Goal: Task Accomplishment & Management: Use online tool/utility

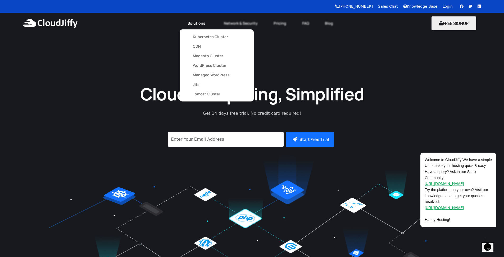
click at [212, 95] on link "Tomcat Cluster" at bounding box center [217, 94] width 48 height 10
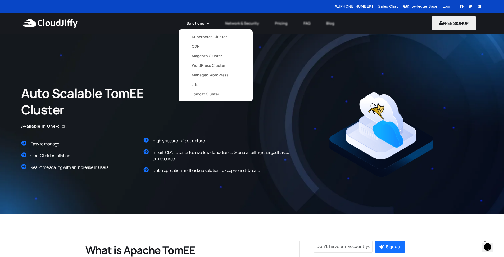
click at [208, 35] on link "Kubernetes Cluster" at bounding box center [216, 37] width 48 height 10
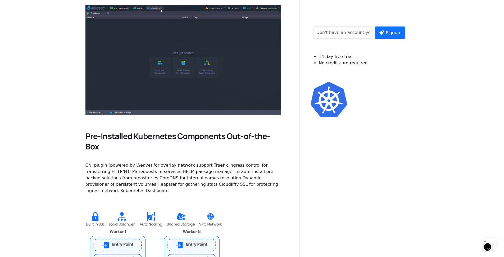
scroll to position [198, 0]
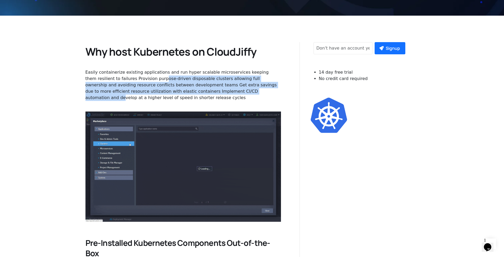
drag, startPoint x: 131, startPoint y: 80, endPoint x: 187, endPoint y: 88, distance: 56.2
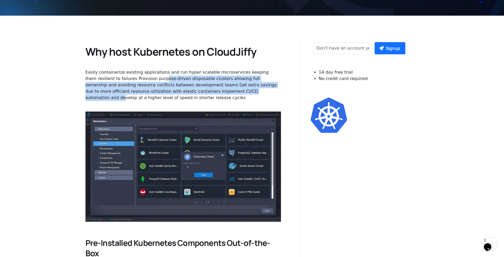
click at [187, 88] on div "Easily containerize existing applications and run hyper scalable microservices …" at bounding box center [184, 85] width 196 height 32
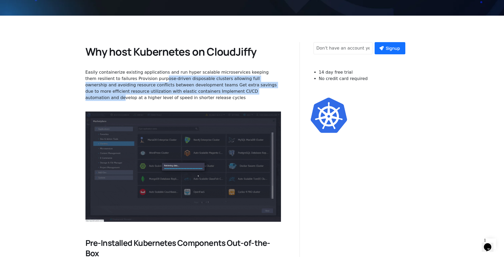
click at [189, 88] on div "Easily containerize existing applications and run hyper scalable microservices …" at bounding box center [184, 85] width 196 height 32
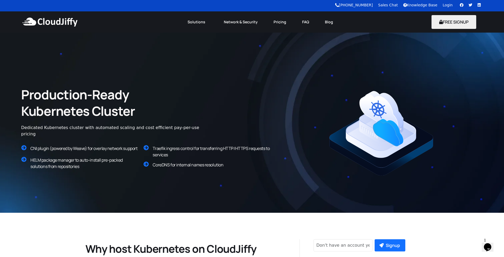
scroll to position [0, 0]
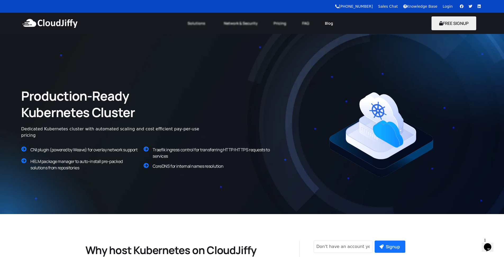
click at [331, 24] on link "Blog" at bounding box center [329, 23] width 24 height 12
click at [329, 25] on link "Blog" at bounding box center [329, 23] width 24 height 12
click at [307, 26] on link "FAQ" at bounding box center [305, 23] width 23 height 12
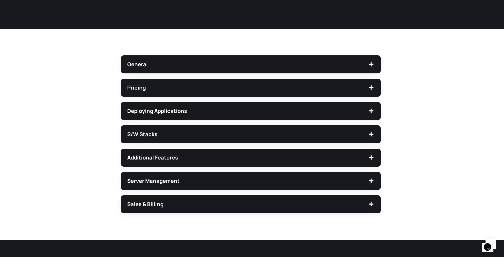
scroll to position [124, 0]
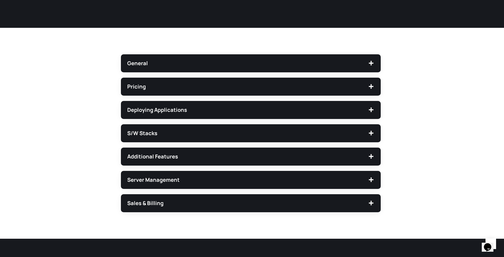
click at [208, 105] on div "Deploying Applications" at bounding box center [251, 110] width 260 height 18
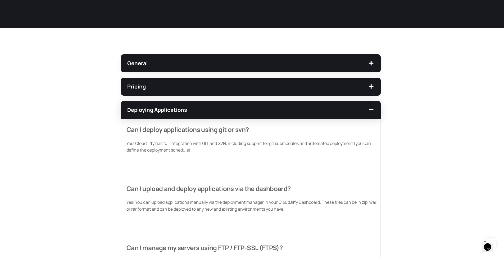
drag, startPoint x: 197, startPoint y: 142, endPoint x: 249, endPoint y: 152, distance: 53.3
click at [249, 152] on p "Yes! CloudJiffy has full integration with GIT and SVN, including support for gi…" at bounding box center [254, 147] width 254 height 14
drag, startPoint x: 159, startPoint y: 142, endPoint x: 194, endPoint y: 145, distance: 34.7
click at [194, 145] on p "Yes! CloudJiffy has full integration with GIT and SVN, including support for gi…" at bounding box center [254, 147] width 254 height 14
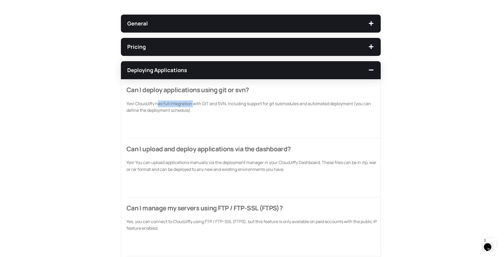
scroll to position [169, 0]
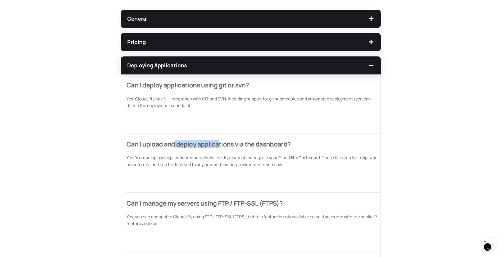
drag, startPoint x: 169, startPoint y: 145, endPoint x: 215, endPoint y: 145, distance: 46.3
click at [215, 145] on span "Can I upload and deploy applications via the dashboard?" at bounding box center [209, 144] width 164 height 9
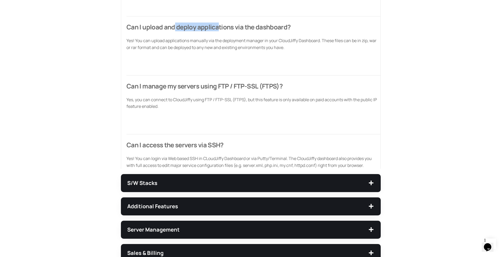
scroll to position [286, 0]
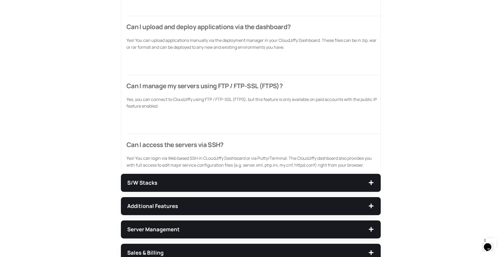
click at [169, 186] on div "S/W Stacks" at bounding box center [251, 183] width 260 height 18
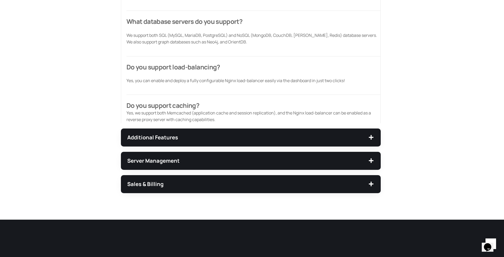
scroll to position [383, 0]
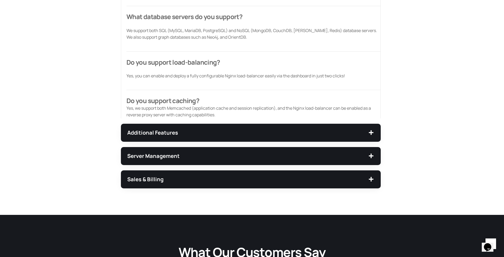
click at [160, 136] on div "Additional Features" at bounding box center [251, 133] width 260 height 18
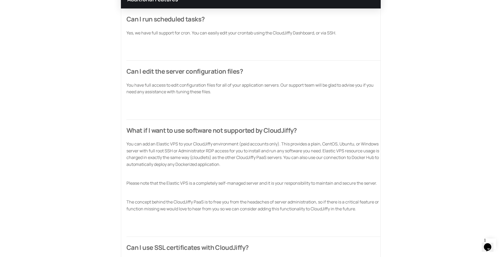
scroll to position [282, 0]
drag, startPoint x: 241, startPoint y: 142, endPoint x: 259, endPoint y: 143, distance: 18.4
click at [259, 143] on p "You can add an Elastic VPS to your CloudJiffy environment (paid accounts only).…" at bounding box center [254, 153] width 254 height 27
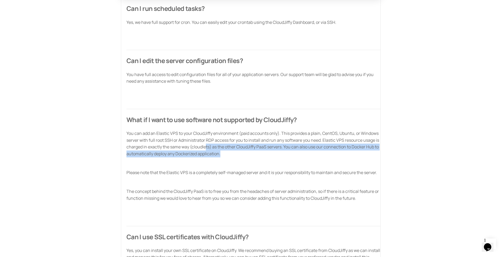
drag, startPoint x: 206, startPoint y: 148, endPoint x: 274, endPoint y: 151, distance: 68.6
click at [274, 151] on p "You can add an Elastic VPS to your CloudJiffy environment (paid accounts only).…" at bounding box center [254, 143] width 254 height 27
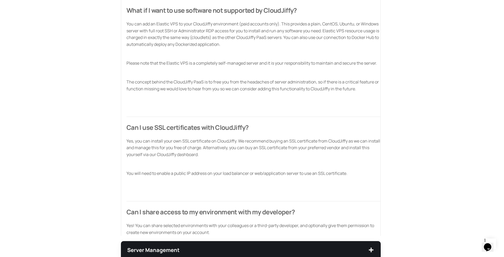
scroll to position [401, 0]
drag, startPoint x: 249, startPoint y: 37, endPoint x: 240, endPoint y: 35, distance: 9.8
click at [249, 37] on p "You can add an Elastic VPS to your CloudJiffy environment (paid accounts only).…" at bounding box center [254, 33] width 254 height 27
drag, startPoint x: 236, startPoint y: 36, endPoint x: 281, endPoint y: 37, distance: 44.7
click at [281, 37] on p "You can add an Elastic VPS to your CloudJiffy environment (paid accounts only).…" at bounding box center [254, 33] width 254 height 27
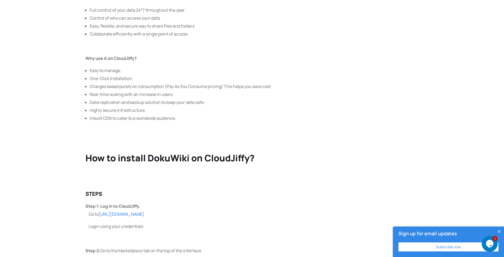
scroll to position [351, 0]
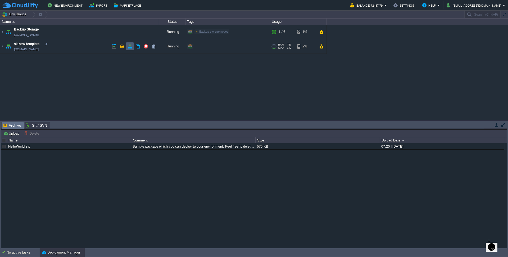
click at [129, 46] on button "button" at bounding box center [130, 46] width 5 height 5
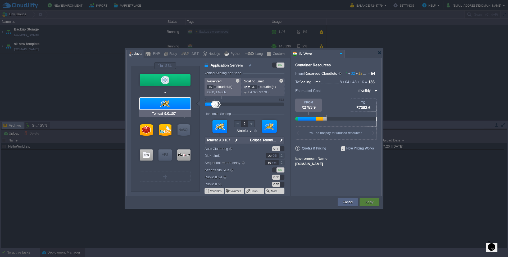
type input "HAProxy 3.2.1"
click at [174, 77] on div at bounding box center [165, 80] width 51 height 12
type input "Load Balancer"
type input "4"
type input "8"
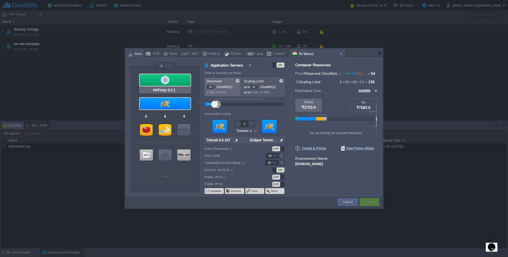
type input "1"
type input "HAProxy 3.2.1"
type input "null"
type input "3.2.1-almalinux-9"
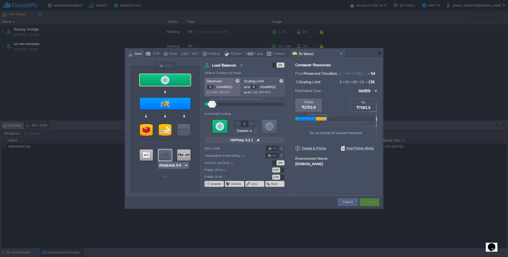
type input "Extra Storage 2.0-10.5"
click at [144, 157] on div at bounding box center [146, 154] width 13 height 11
type input "Storage Containers"
type input "Extra Storage 2.0-10.5"
type input "null"
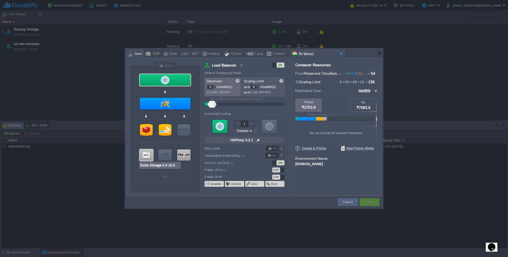
type input "2.0-10.5-almal..."
type input "Stateless"
type input "100"
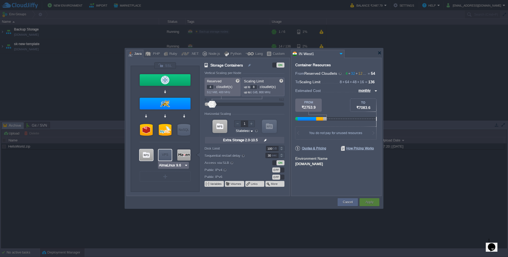
type input "Maven 3.9.11"
click at [183, 155] on div at bounding box center [183, 154] width 13 height 11
type input "Build Node"
type input "2"
type input "Maven 3.9.11"
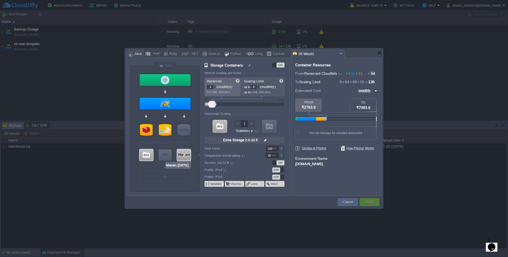
type input "null"
type input "Eclipse Temuri..."
type input "20"
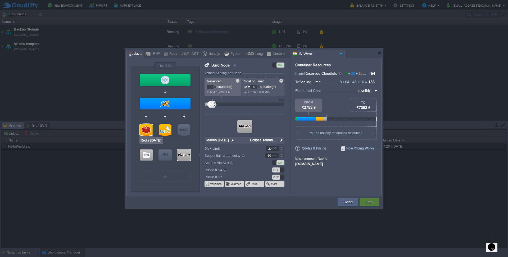
type input "MySQL CE 8.4.6"
click at [166, 129] on div at bounding box center [165, 130] width 13 height 12
type input "SQL Databases"
type input "8"
type input "32"
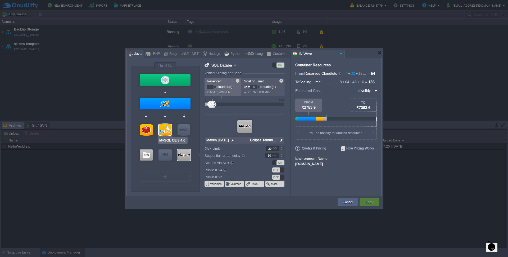
type input "MySQL CE 8.4.6"
type input "null"
type input "8.4.6-almalinux-9"
type input "100"
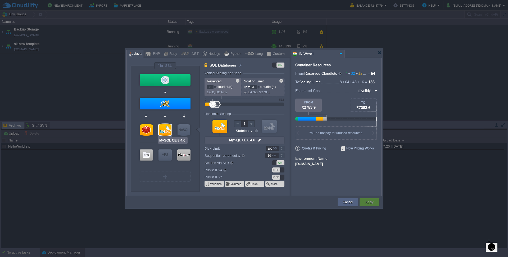
type input "Redis 7.2.4"
click at [349, 203] on button "Cancel" at bounding box center [348, 201] width 10 height 5
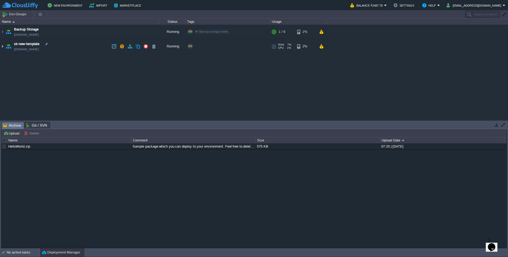
click at [2, 46] on img at bounding box center [2, 46] width 4 height 14
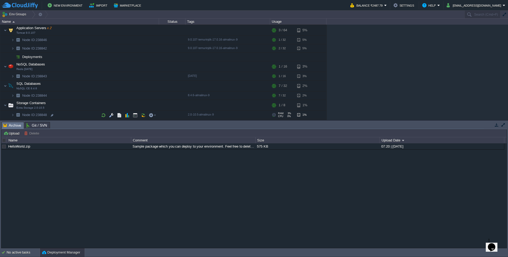
scroll to position [44, 0]
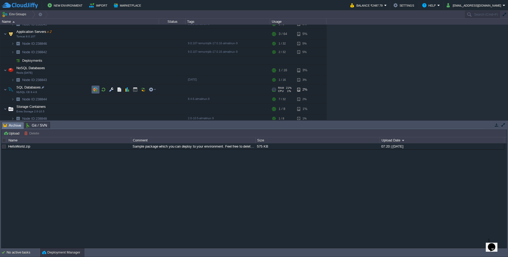
click at [96, 88] on button "button" at bounding box center [95, 89] width 5 height 5
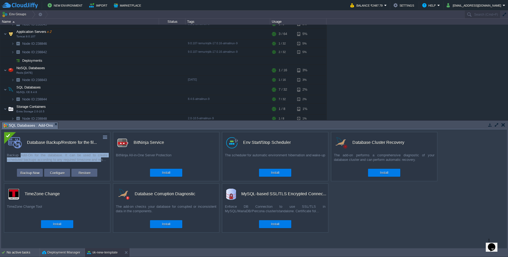
drag, startPoint x: 20, startPoint y: 155, endPoint x: 101, endPoint y: 158, distance: 81.1
click at [101, 158] on div "Backup Add-On for the database. It can be used to create scheduled backups acco…" at bounding box center [57, 159] width 106 height 13
click at [106, 137] on button "button" at bounding box center [105, 137] width 5 height 5
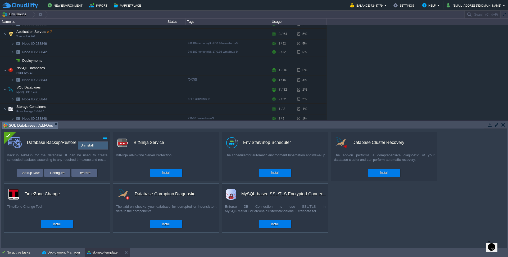
click at [89, 146] on span "Uninstall" at bounding box center [86, 145] width 13 height 4
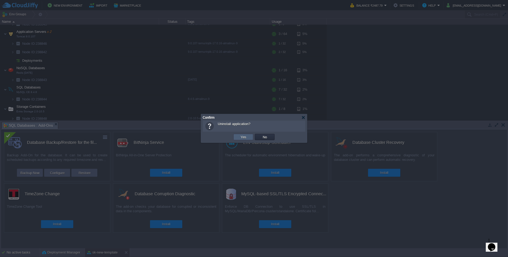
click at [246, 137] on button "Yes" at bounding box center [243, 136] width 9 height 5
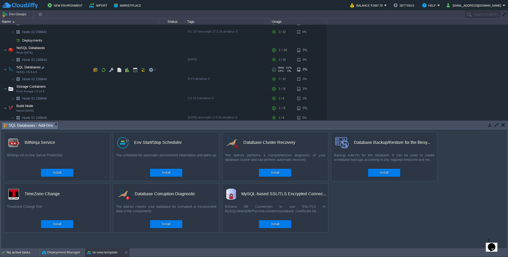
scroll to position [75, 0]
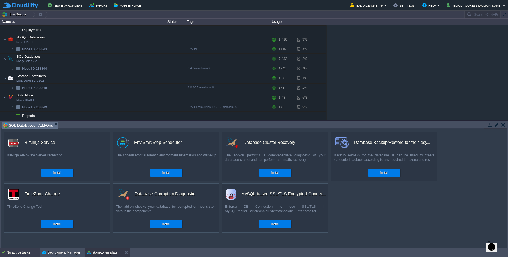
click at [9, 249] on div "No active tasks" at bounding box center [23, 252] width 33 height 8
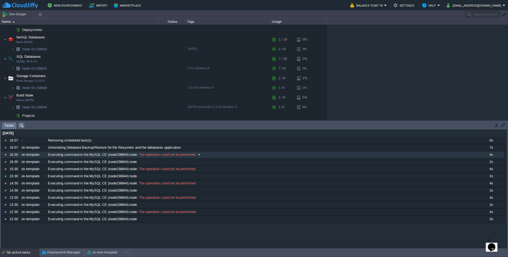
click at [167, 155] on span "The operation could not be performed" at bounding box center [167, 154] width 58 height 5
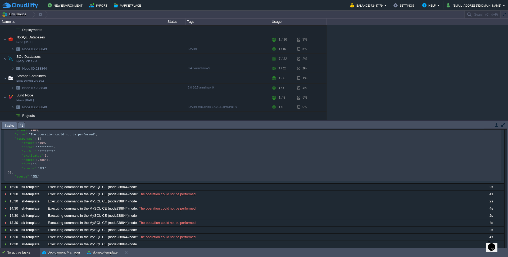
scroll to position [85, 0]
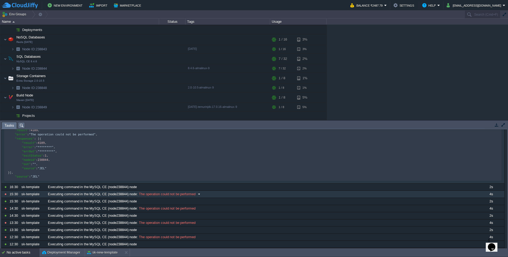
click at [165, 195] on span "The operation could not be performed" at bounding box center [167, 194] width 58 height 5
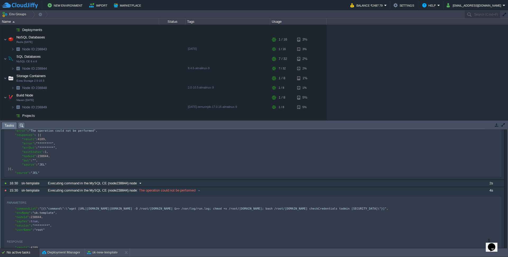
click at [149, 185] on div "Executing command in the MySQL CE (node238844) node" at bounding box center [262, 183] width 431 height 7
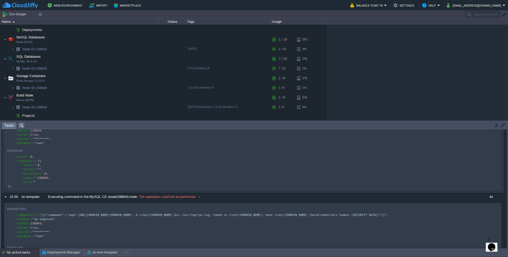
scroll to position [104, 0]
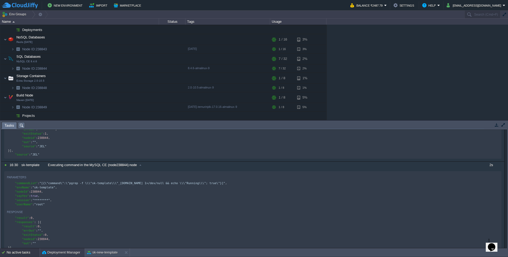
click at [50, 252] on button "Deployment Manager" at bounding box center [61, 252] width 38 height 5
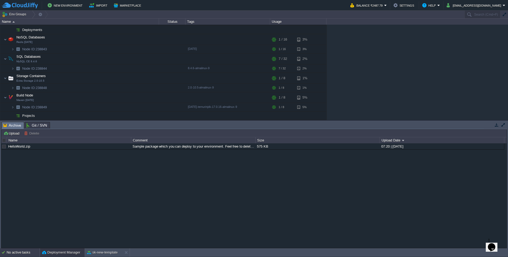
click at [25, 253] on div "No active tasks" at bounding box center [23, 252] width 33 height 8
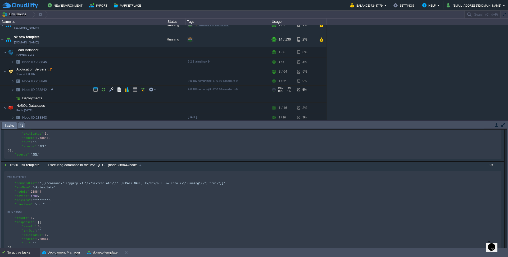
scroll to position [0, 0]
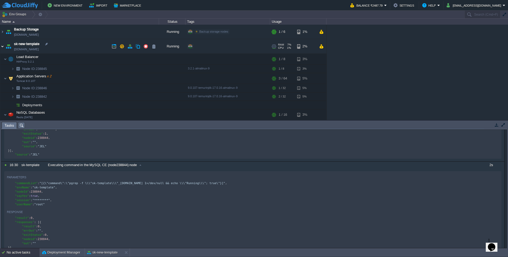
click at [1, 47] on img at bounding box center [2, 46] width 4 height 14
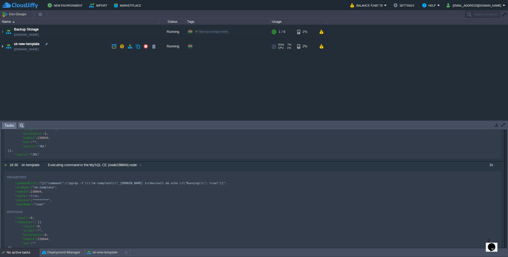
click at [2, 46] on img at bounding box center [2, 46] width 4 height 14
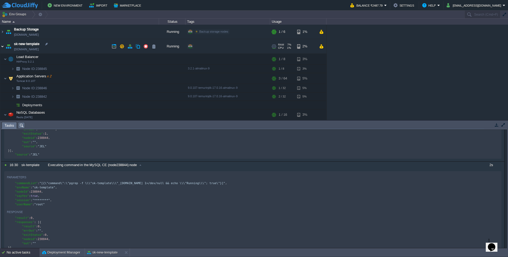
click at [2, 46] on img at bounding box center [2, 46] width 4 height 14
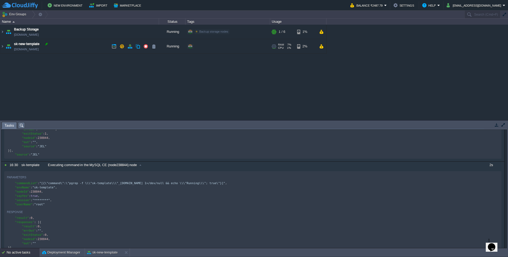
click at [47, 44] on div at bounding box center [46, 44] width 5 height 5
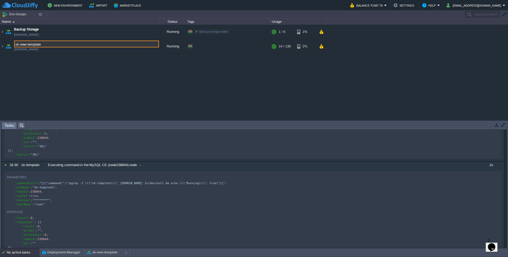
click at [23, 44] on input "sk-new-template" at bounding box center [86, 44] width 145 height 7
type input "skeval-stack-template"
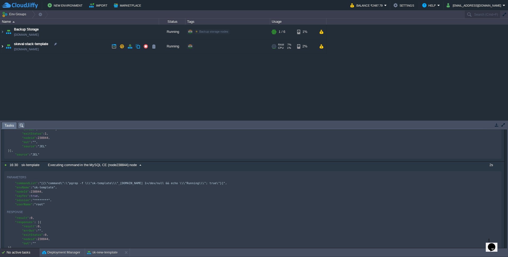
click at [2, 46] on img at bounding box center [2, 46] width 4 height 14
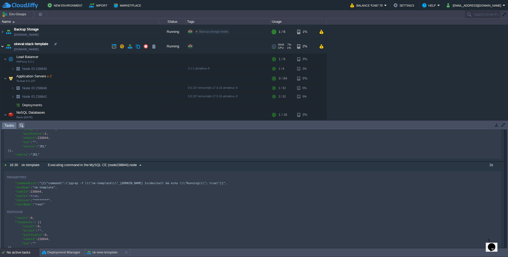
click at [3, 47] on img at bounding box center [2, 46] width 4 height 14
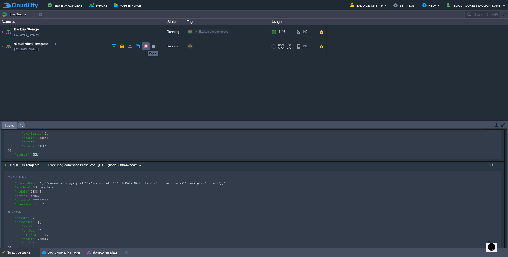
click at [145, 46] on button "button" at bounding box center [145, 46] width 5 height 5
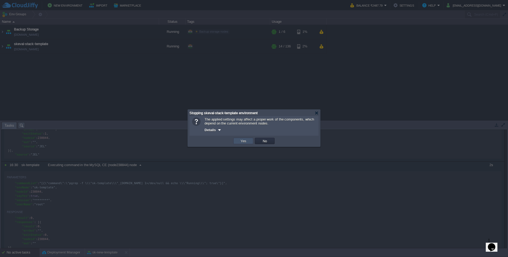
click at [241, 141] on button "Yes" at bounding box center [243, 140] width 9 height 5
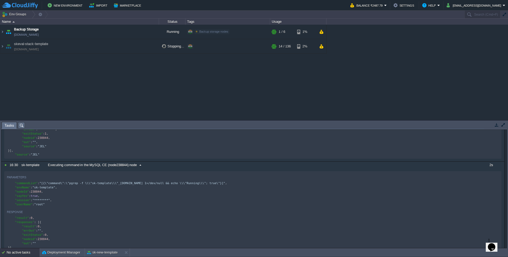
scroll to position [104, 0]
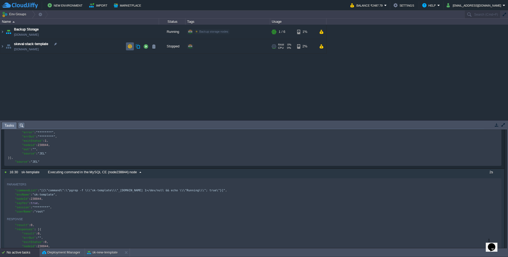
click at [132, 47] on button "button" at bounding box center [130, 46] width 5 height 5
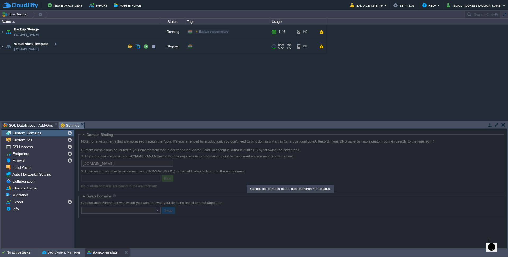
click at [2, 46] on img at bounding box center [2, 46] width 4 height 14
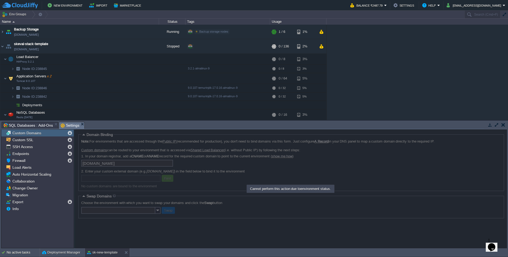
click at [503, 123] on button "button" at bounding box center [504, 124] width 4 height 5
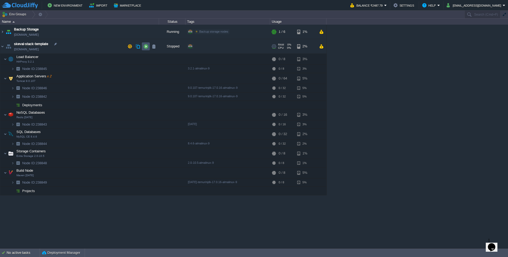
click at [147, 46] on button "button" at bounding box center [145, 46] width 5 height 5
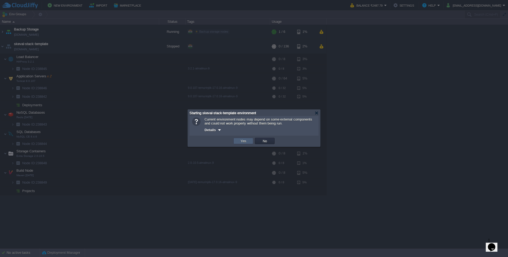
click at [235, 141] on td "Yes" at bounding box center [243, 141] width 20 height 6
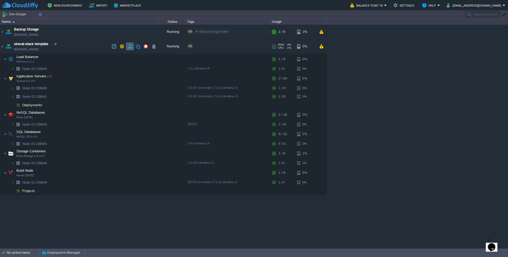
click at [128, 46] on button "button" at bounding box center [130, 46] width 5 height 5
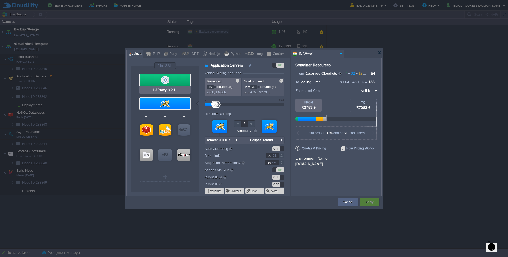
click at [174, 80] on div at bounding box center [165, 80] width 51 height 12
type input "Load Balancer"
type input "4"
type input "8"
type input "1"
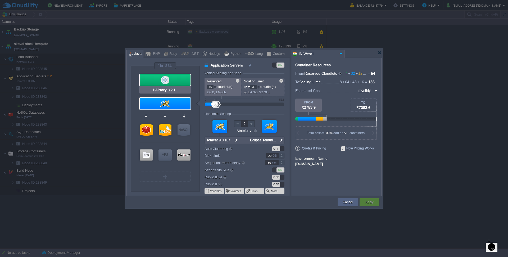
type input "HAProxy 3.2.1"
type input "null"
type input "3.2.1-almalinux-9"
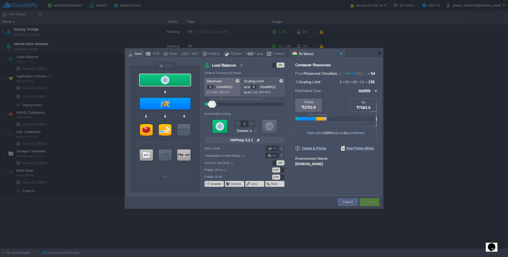
click at [258, 139] on img at bounding box center [259, 140] width 6 height 7
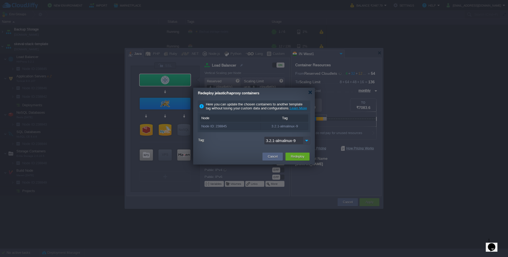
click at [309, 144] on img at bounding box center [306, 141] width 7 height 8
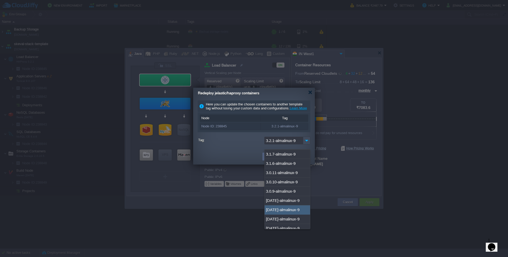
scroll to position [0, 0]
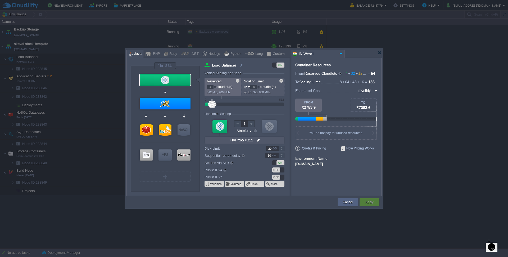
type input "Maven 3.9.11"
drag, startPoint x: 212, startPoint y: 88, endPoint x: 195, endPoint y: 82, distance: 17.0
click at [195, 82] on div "VM Balancing VM Application Servers VM NoSQL VM SQL VM NoSQL VM Storage VM VPS …" at bounding box center [210, 128] width 159 height 133
type input "8"
click at [215, 104] on div at bounding box center [216, 104] width 8 height 7
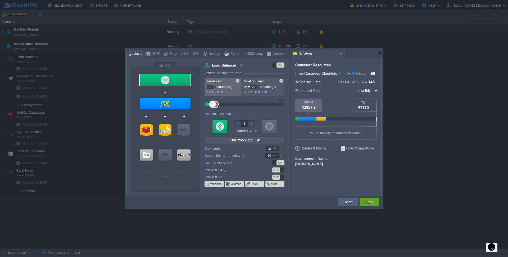
click at [256, 86] on input "20" at bounding box center [253, 87] width 7 height 4
type input "16"
click at [312, 194] on div "Container Resources From Reserved Cloudlets 8 + 32 + 12 ... = 58 not added To S…" at bounding box center [336, 127] width 91 height 138
type input "HAProxy 3.2.1"
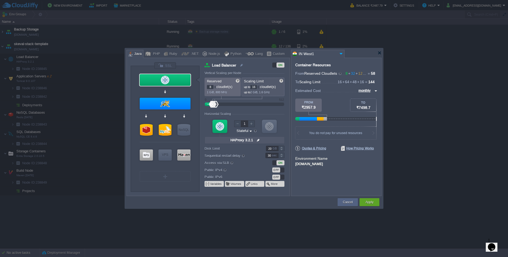
drag, startPoint x: 211, startPoint y: 87, endPoint x: 199, endPoint y: 86, distance: 12.0
click at [199, 86] on div "VM Balancing VM Application Servers VM NoSQL VM SQL VM NoSQL VM Storage VM VPS …" at bounding box center [210, 128] width 159 height 133
type input "4"
click at [375, 203] on div "Apply" at bounding box center [370, 202] width 12 height 8
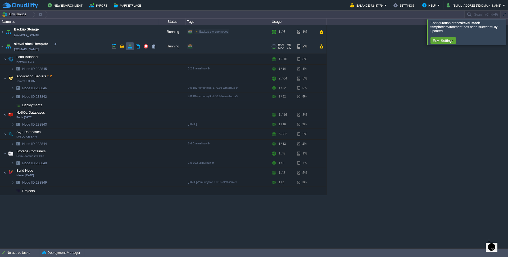
click at [130, 47] on button "button" at bounding box center [130, 46] width 5 height 5
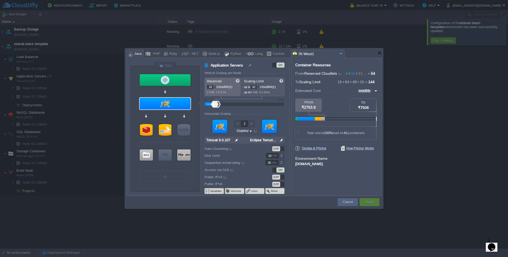
type input "HAProxy 3.2.1"
click at [175, 78] on div at bounding box center [165, 80] width 51 height 12
type input "Load Balancer"
type input "4"
type input "16"
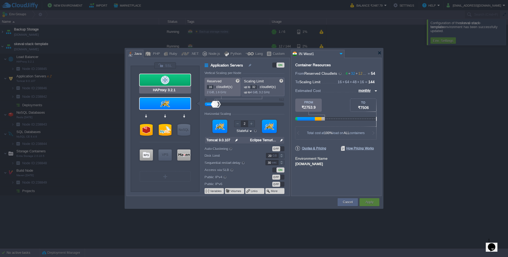
type input "1"
type input "HAProxy 3.2.1"
type input "null"
type input "3.2.1-almalinux-9"
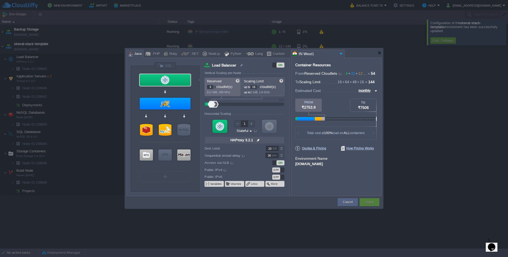
drag, startPoint x: 208, startPoint y: 85, endPoint x: 213, endPoint y: 86, distance: 4.8
click at [213, 86] on input "4" at bounding box center [210, 87] width 7 height 4
type input "8"
type input "Tomcat 9.0.107"
click at [173, 99] on div at bounding box center [165, 104] width 51 height 12
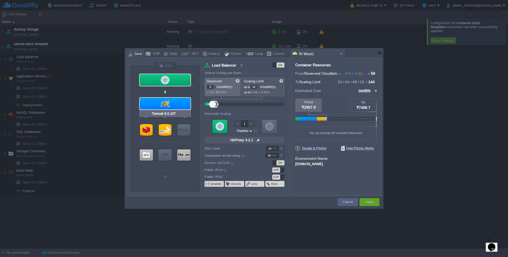
type input "Application Servers"
type input "16"
type input "32"
type input "2"
type input "Tomcat 9.0.107"
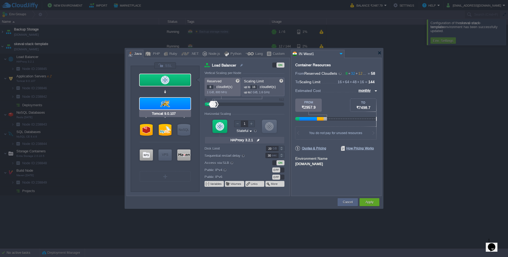
type input "null"
type input "Eclipse Temuri..."
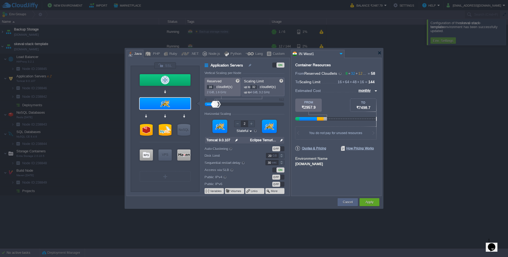
click at [210, 86] on input "16" at bounding box center [210, 87] width 7 height 4
type input "8"
type input "Redis 7.2.4"
drag, startPoint x: 272, startPoint y: 155, endPoint x: 265, endPoint y: 155, distance: 6.9
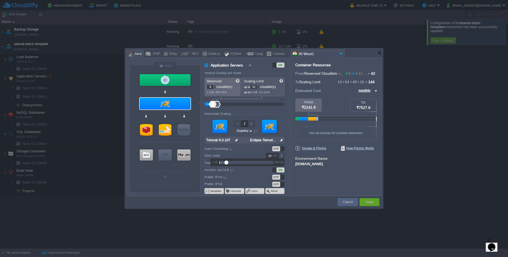
click at [265, 155] on div "20 GB" at bounding box center [272, 156] width 26 height 6
drag, startPoint x: 273, startPoint y: 155, endPoint x: 257, endPoint y: 154, distance: 15.9
click at [257, 154] on div "Disk Limit 40 GB" at bounding box center [247, 156] width 85 height 6
click at [312, 185] on div "Container Resources From Reserved Cloudlets 8 + 16 + 12 ... = 42 not added To S…" at bounding box center [336, 127] width 91 height 138
click at [280, 139] on img at bounding box center [282, 140] width 6 height 7
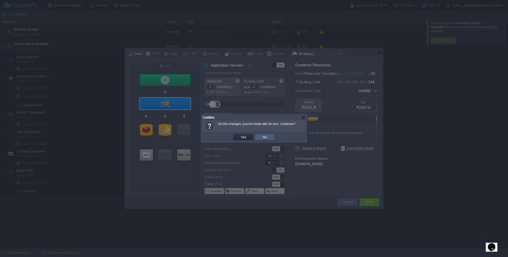
click at [262, 137] on button "No" at bounding box center [264, 136] width 7 height 5
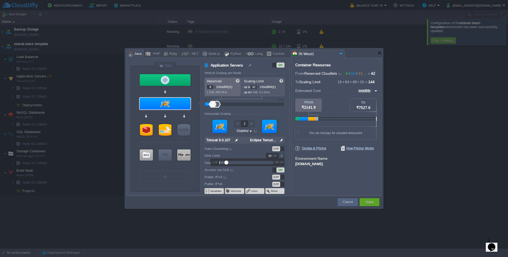
drag, startPoint x: 270, startPoint y: 155, endPoint x: 258, endPoint y: 155, distance: 11.4
click at [258, 155] on div "20 GB" at bounding box center [247, 156] width 85 height 6
type input "50"
click at [330, 178] on div "Container Resources From Reserved Cloudlets 8 + 16 + 12 ... = 42 not added To S…" at bounding box center [336, 127] width 91 height 138
type input "HAProxy 3.2.1"
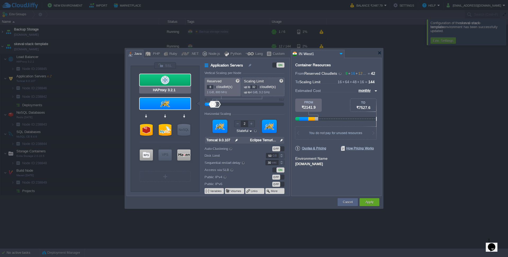
click at [149, 79] on div at bounding box center [165, 80] width 51 height 12
type input "Load Balancer"
type input "16"
type input "1"
type input "HAProxy 3.2.1"
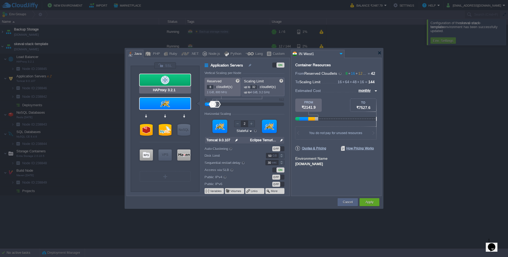
type input "null"
type input "3.2.1-almalinux-9"
type input "20"
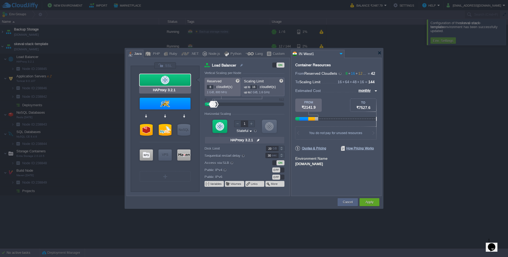
type input "Tomcat 9.0.107"
click at [152, 104] on div at bounding box center [165, 104] width 51 height 12
type input "Application Servers"
type input "32"
type input "2"
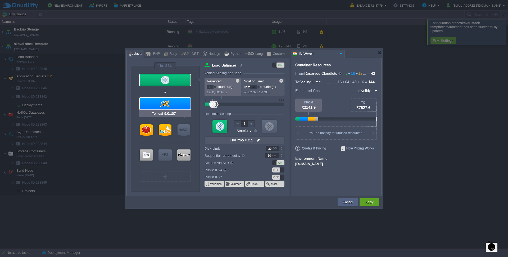
type input "Tomcat 9.0.107"
type input "null"
type input "Eclipse Temuri..."
type input "50"
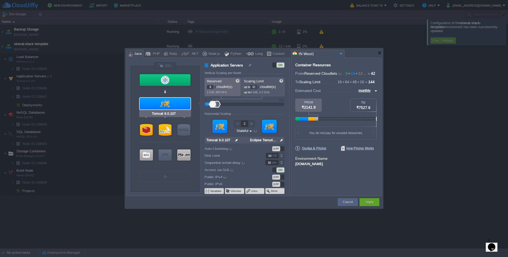
type input "Redis 6.2.13"
click at [145, 128] on div at bounding box center [146, 130] width 13 height 12
type input "NoSQL Databases"
type input "4"
type input "16"
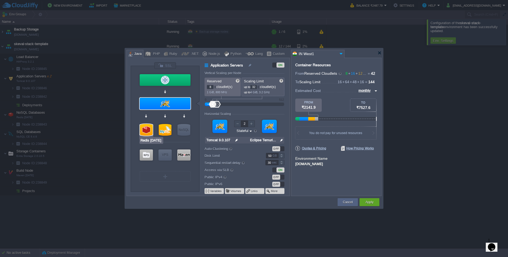
type input "1"
type input "Redis 6.2.13"
type input "null"
type input "6.2.13"
type input "Stateless"
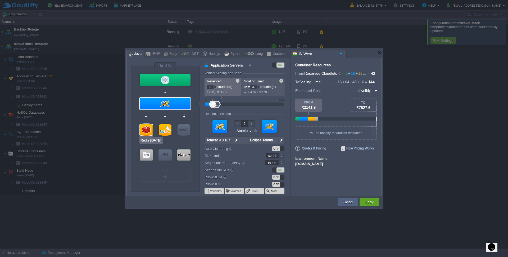
type input "20"
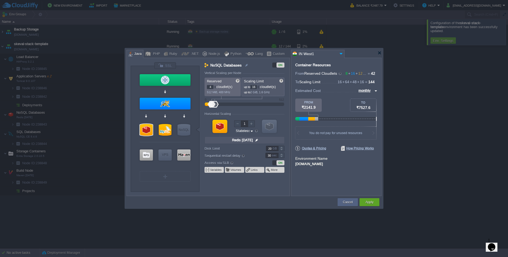
type input "Tomcat 9.0.107"
click at [165, 102] on div at bounding box center [165, 104] width 51 height 12
type input "Application Servers"
type input "8"
type input "32"
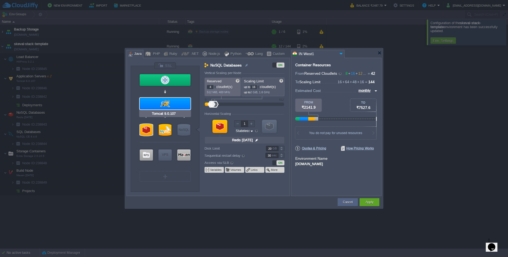
type input "2"
type input "Tomcat 9.0.107"
type input "null"
type input "Eclipse Temuri..."
type input "Stateful"
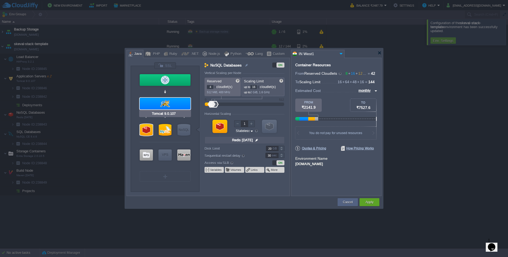
type input "50"
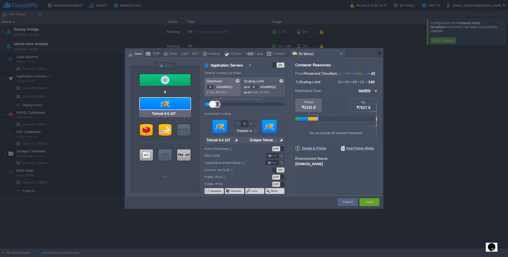
type input "Redis 6.2.13"
click at [145, 128] on div at bounding box center [146, 130] width 13 height 12
type input "NoSQL Databases"
type input "4"
type input "16"
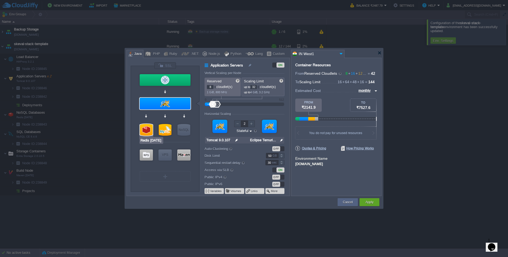
type input "1"
type input "Redis 6.2.13"
type input "null"
type input "6.2.13"
type input "Stateless"
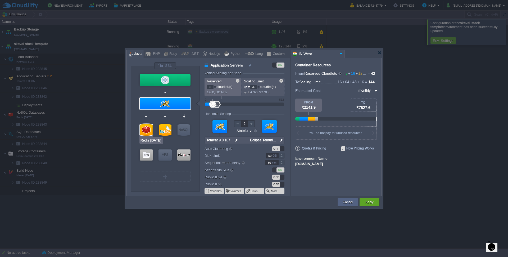
type input "20"
type input "MySQL CE 8.4.6"
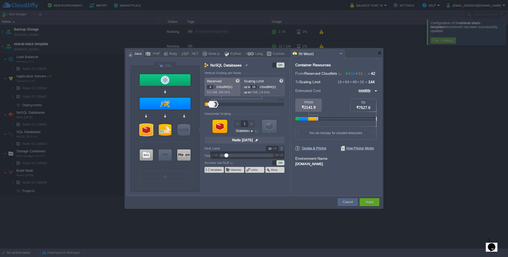
drag, startPoint x: 269, startPoint y: 148, endPoint x: 261, endPoint y: 147, distance: 8.5
click at [261, 147] on div "20 GB" at bounding box center [272, 149] width 26 height 6
type input "50"
click at [316, 184] on div "Container Resources From Reserved Cloudlets 8 + 16 + 12 ... = 42 not added To S…" at bounding box center [336, 127] width 91 height 138
type input "MySQL CE 8.4.6"
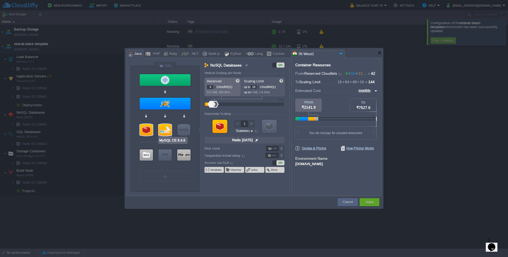
click at [162, 129] on div at bounding box center [165, 130] width 13 height 12
type input "SQL Databases"
type input "8"
type input "32"
type input "MySQL CE 8.4.6"
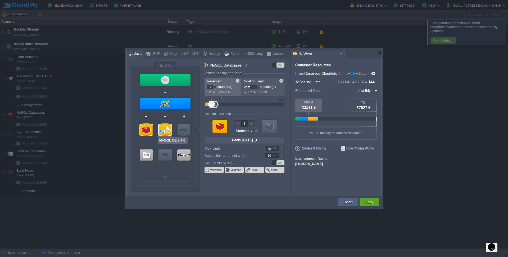
type input "null"
type input "8.4.6-almalinux-9"
type input "100"
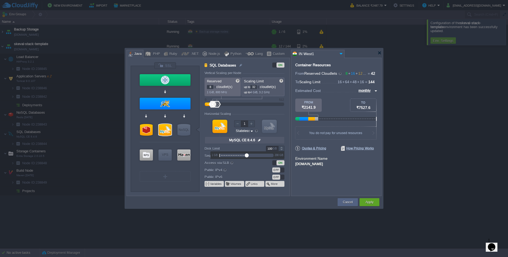
click at [268, 148] on input "100" at bounding box center [272, 149] width 12 height 6
click at [321, 177] on div "Container Resources From Reserved Cloudlets 8 + 16 + 12 ... = 42 not added To S…" at bounding box center [336, 127] width 91 height 138
type input "Extra Storage 2.0-10.5"
click at [147, 156] on div at bounding box center [146, 154] width 13 height 11
type input "Storage Containers"
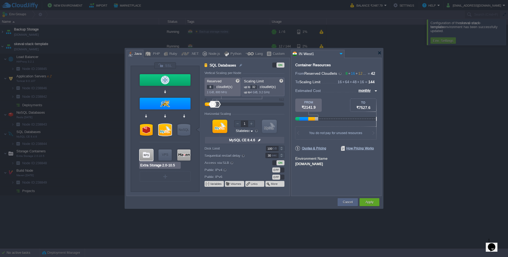
type input "4"
type input "8"
type input "Extra Storage 2.0-10.5"
type input "null"
type input "2.0-10.5-almal..."
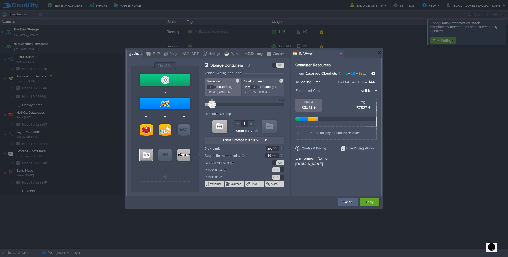
type input "Maven 3.9.11"
click at [187, 158] on div at bounding box center [183, 154] width 13 height 11
type input "Build Node"
type input "2"
type input "Maven 3.9.11"
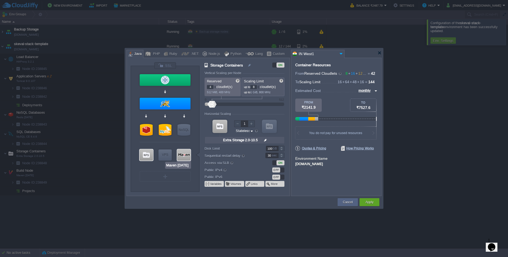
type input "null"
type input "Eclipse Temuri..."
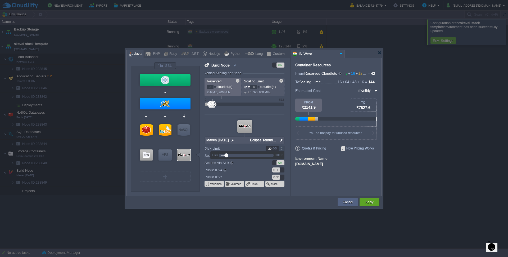
click at [270, 148] on input "20" at bounding box center [272, 149] width 12 height 6
type input "50"
click at [320, 188] on div "Container Resources From Reserved Cloudlets 8 + 16 + 12 ... = 42 not added To S…" at bounding box center [336, 127] width 91 height 138
type input "Extra Storage 2.0-10.5"
click at [146, 156] on div at bounding box center [146, 154] width 13 height 11
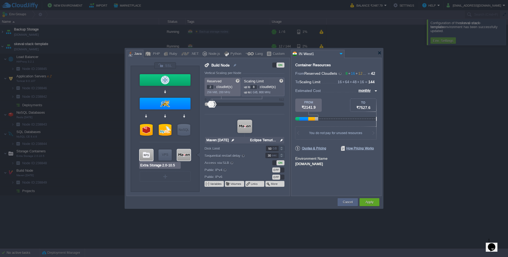
type input "Storage Containers"
type input "4"
type input "Extra Storage 2.0-10.5"
type input "null"
type input "2.0-10.5-almal..."
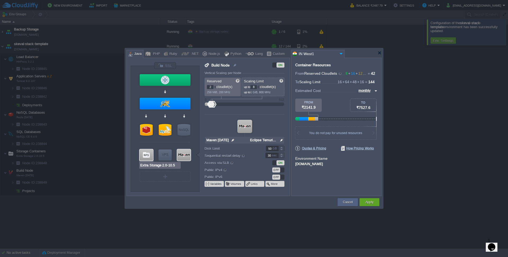
type input "100"
type input "Maven 3.9.11"
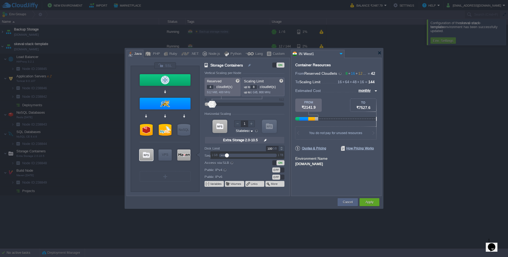
drag, startPoint x: 270, startPoint y: 148, endPoint x: 263, endPoint y: 147, distance: 7.2
click at [263, 147] on div "100 GB" at bounding box center [272, 149] width 26 height 6
type input "200"
click at [311, 176] on div "Container Resources From Reserved Cloudlets 8 + 16 + 12 ... = 42 not added To S…" at bounding box center [336, 127] width 91 height 138
click at [234, 187] on td "Volumes" at bounding box center [234, 184] width 19 height 6
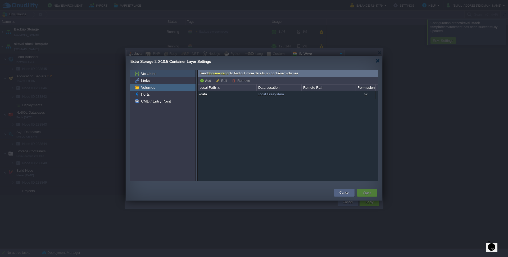
click at [151, 76] on span "Variables" at bounding box center [148, 73] width 17 height 5
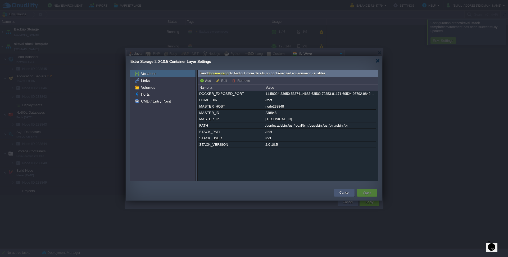
click at [346, 191] on button "Cancel" at bounding box center [345, 192] width 10 height 5
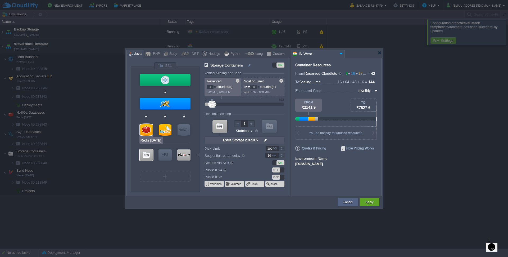
type input "Tomcat 9.0.107"
click at [168, 101] on div at bounding box center [165, 104] width 51 height 12
type input "Application Servers"
type input "8"
type input "32"
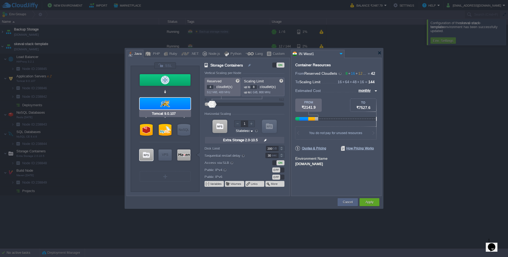
type input "2"
type input "Tomcat 9.0.107"
type input "null"
type input "Eclipse Temuri..."
type input "Stateful"
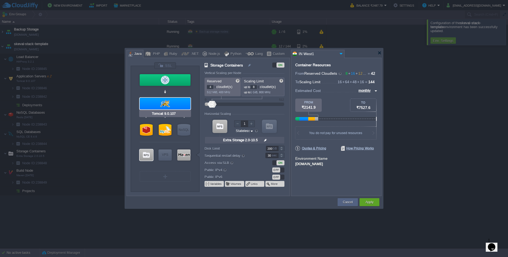
type input "50"
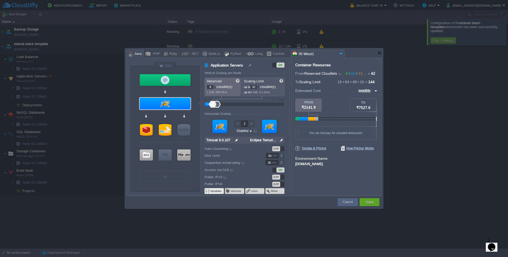
click at [217, 191] on button "Variables" at bounding box center [216, 191] width 12 height 4
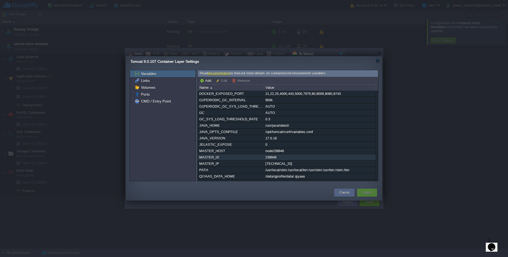
scroll to position [11, 0]
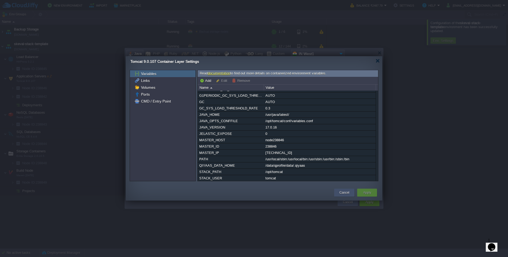
click at [343, 192] on button "Cancel" at bounding box center [345, 192] width 10 height 5
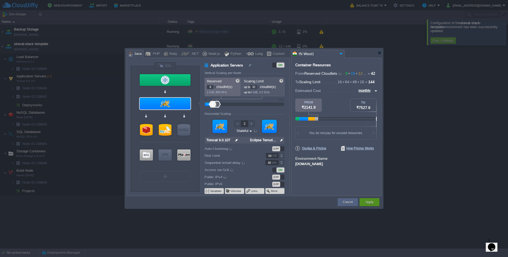
click at [366, 200] on button "Apply" at bounding box center [370, 201] width 8 height 5
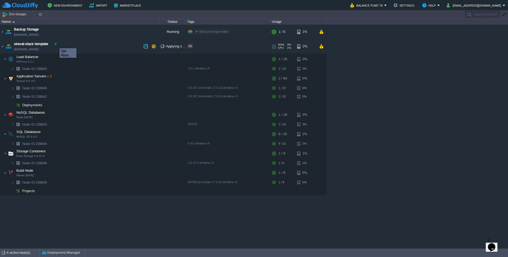
click at [56, 43] on div at bounding box center [55, 44] width 5 height 5
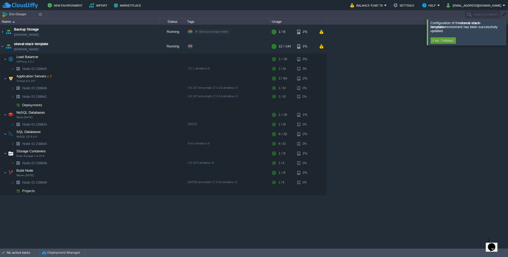
click at [508, 28] on div at bounding box center [515, 31] width 0 height 25
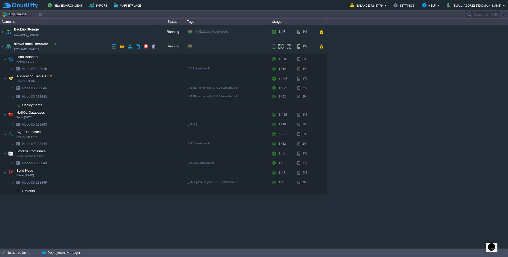
click at [56, 45] on div at bounding box center [55, 44] width 5 height 5
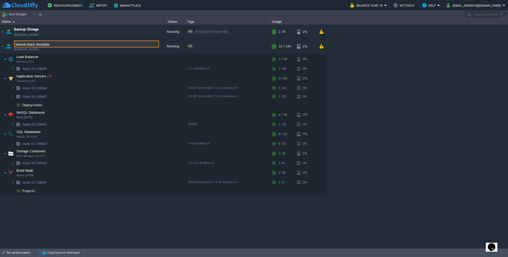
click at [70, 45] on input "skeval-stack-template" at bounding box center [86, 44] width 145 height 7
type input "skeval-stack-template-2025-aug-10"
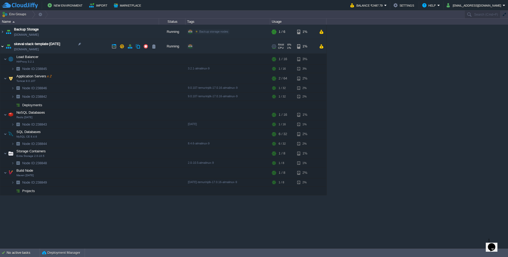
click at [2, 47] on img at bounding box center [2, 46] width 4 height 14
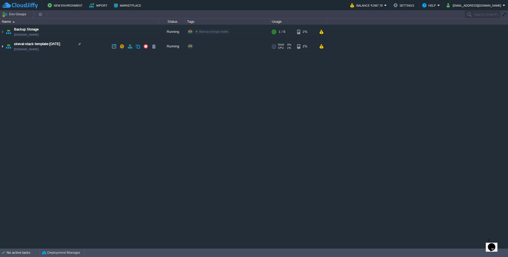
click at [2, 47] on img at bounding box center [2, 46] width 4 height 14
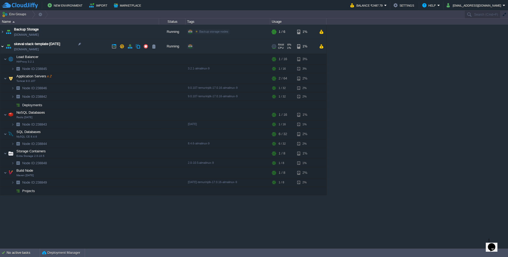
click at [2, 47] on img at bounding box center [2, 46] width 4 height 14
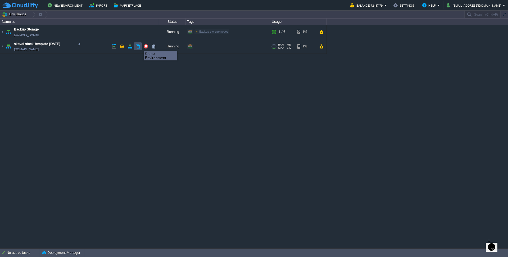
click at [140, 46] on button "button" at bounding box center [138, 46] width 5 height 5
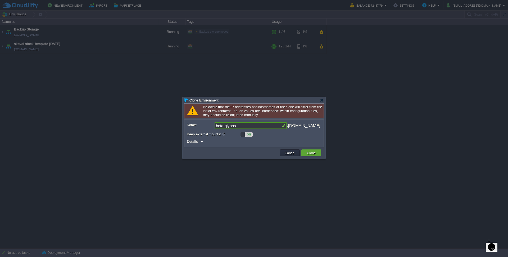
type input "beta-qiyaas"
click at [200, 140] on div "Details" at bounding box center [254, 141] width 134 height 6
click at [201, 141] on div at bounding box center [202, 142] width 4 height 4
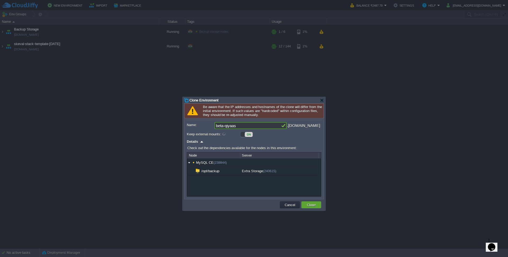
drag, startPoint x: 244, startPoint y: 125, endPoint x: 191, endPoint y: 121, distance: 52.6
click at [191, 121] on div "Owner: Me (abuhaadiyaa@gmail.com) Name: beta-qiyaas .cloudjiffy.net Keep extern…" at bounding box center [254, 159] width 139 height 79
click at [297, 207] on td "Cancel" at bounding box center [290, 204] width 20 height 7
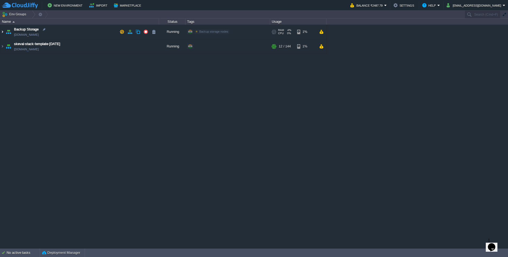
click at [1, 31] on img at bounding box center [2, 32] width 4 height 14
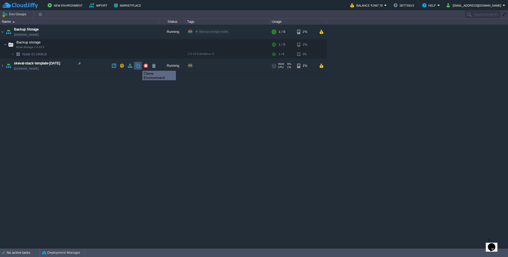
click at [138, 66] on button "button" at bounding box center [138, 65] width 5 height 5
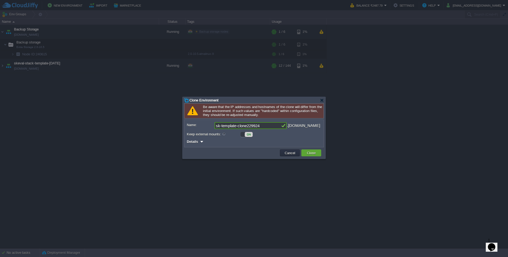
paste input "beta-qiyaas"
click at [202, 142] on div at bounding box center [202, 142] width 4 height 4
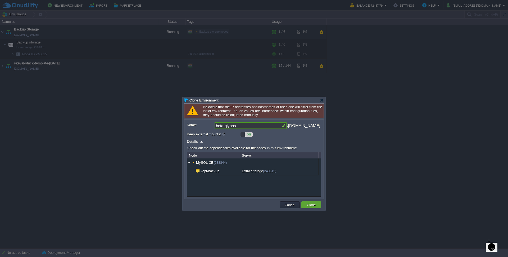
click at [246, 125] on input "beta-qiyaas" at bounding box center [248, 125] width 66 height 7
type input "beta-qiyaas"
click at [310, 206] on button "Clone" at bounding box center [311, 204] width 12 height 5
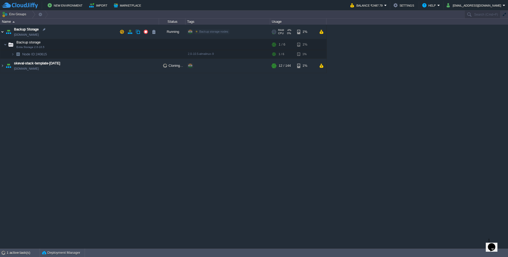
click at [2, 32] on img at bounding box center [2, 32] width 4 height 14
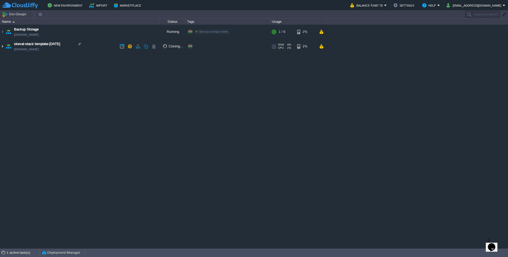
click at [3, 47] on img at bounding box center [2, 46] width 4 height 14
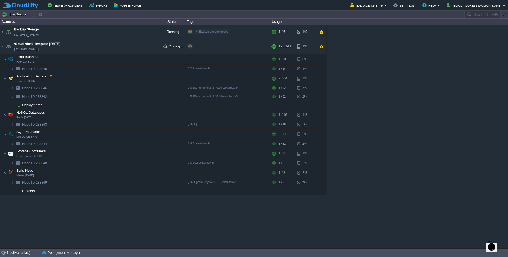
click at [401, 101] on div "Backup Storage sk-backup-std.cloudjiffy.net Running Backup storage nodes Edit R…" at bounding box center [254, 136] width 508 height 223
click at [1, 47] on img at bounding box center [2, 46] width 4 height 14
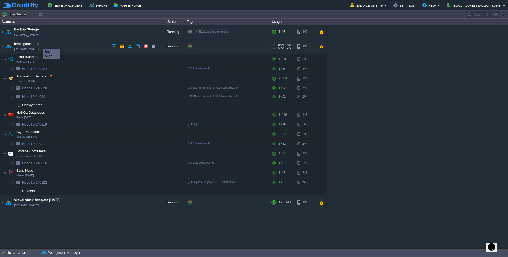
click at [38, 44] on div at bounding box center [37, 44] width 5 height 5
type input "beta-qiyaas"
click at [2, 46] on img at bounding box center [2, 46] width 4 height 14
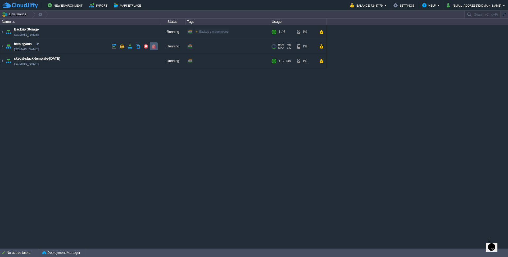
click at [157, 47] on td at bounding box center [154, 46] width 8 height 8
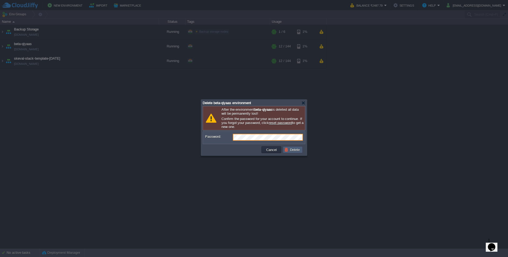
click at [291, 149] on button "Delete" at bounding box center [293, 149] width 17 height 5
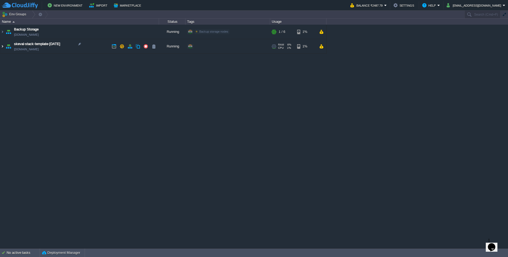
click at [2, 47] on img at bounding box center [2, 46] width 4 height 14
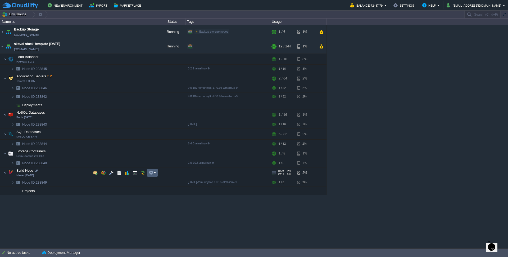
click at [151, 175] on button "button" at bounding box center [151, 172] width 5 height 5
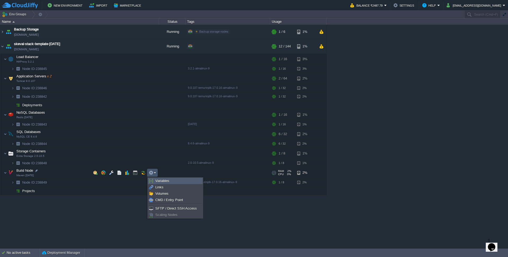
click at [160, 180] on span "Variables" at bounding box center [162, 181] width 14 height 4
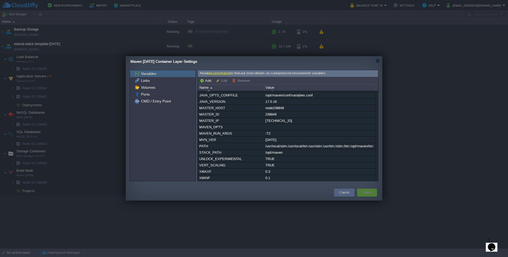
scroll to position [0, 0]
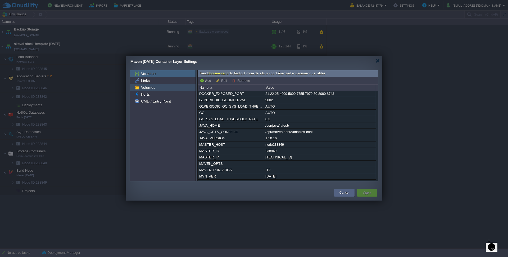
click at [151, 89] on span "Volumes" at bounding box center [148, 87] width 16 height 5
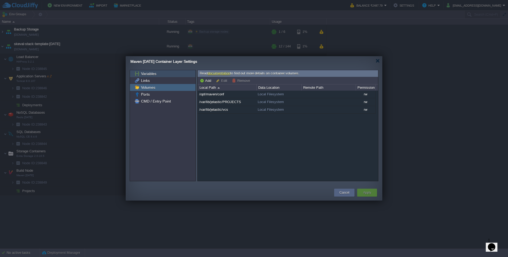
click at [148, 73] on span "Variables" at bounding box center [148, 73] width 17 height 5
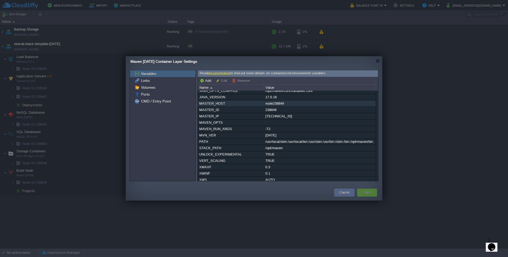
scroll to position [75, 0]
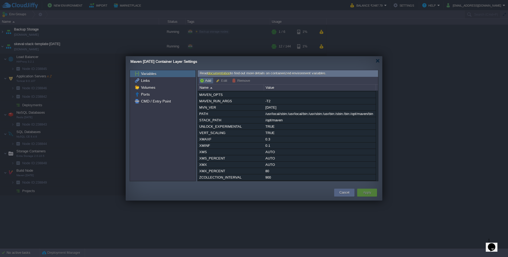
click at [204, 78] on button "Add" at bounding box center [206, 80] width 13 height 5
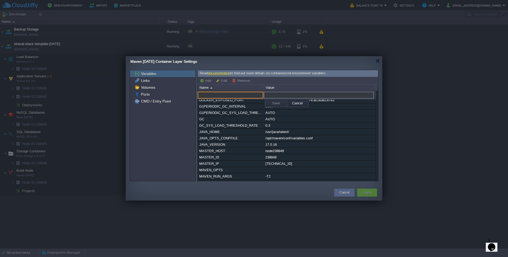
click at [267, 96] on input "text" at bounding box center [319, 95] width 110 height 7
paste input "/data/qprofile/data/.qiyaas"
type input "/data/qprofile/data/.qiyaas"
click at [209, 96] on input "text" at bounding box center [231, 95] width 66 height 7
paste input "QIYAAS_DATA_HOME"
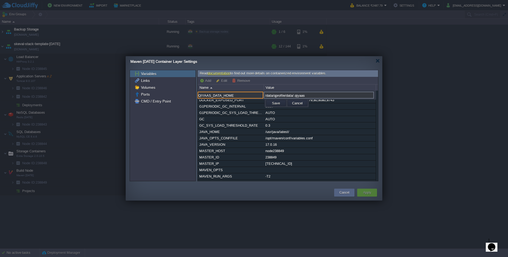
type input "QIYAAS_DATA_HOME"
click at [311, 96] on input "/data/qprofile/data/.qiyaas" at bounding box center [319, 95] width 110 height 7
click at [271, 106] on td "Save" at bounding box center [276, 103] width 20 height 6
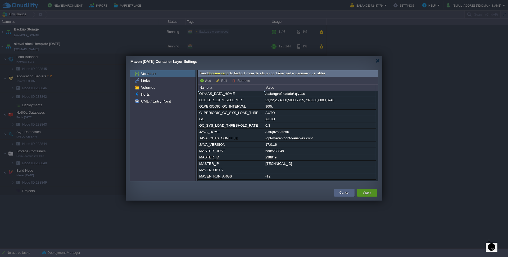
click at [365, 191] on button "Apply" at bounding box center [367, 192] width 8 height 5
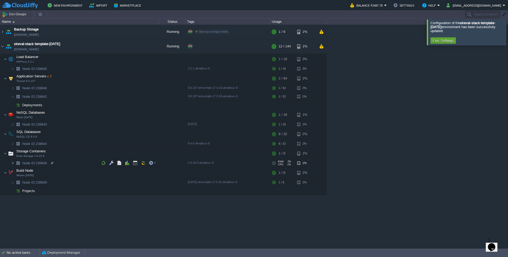
click at [14, 163] on img at bounding box center [12, 163] width 3 height 8
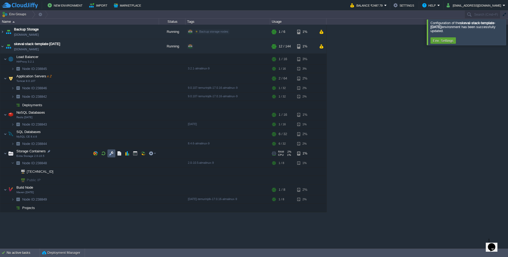
click at [113, 152] on button "button" at bounding box center [111, 153] width 5 height 5
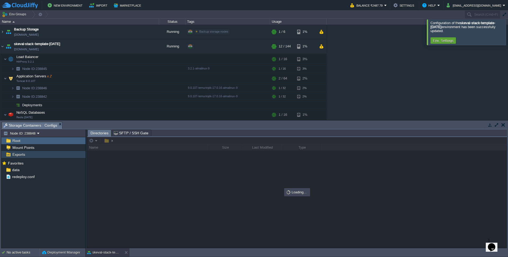
click at [16, 154] on span "Exports" at bounding box center [18, 154] width 15 height 5
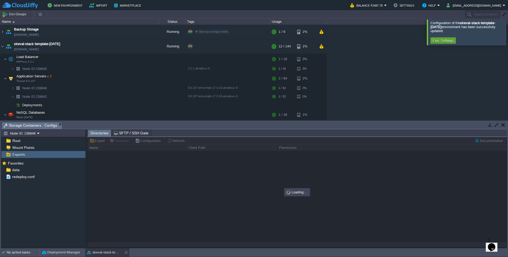
type input "/data"
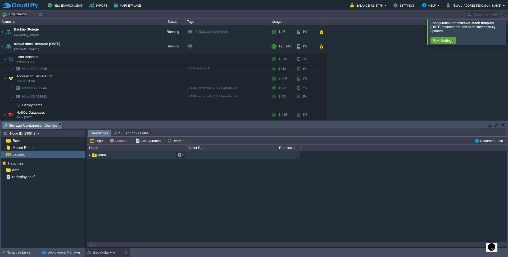
click at [90, 156] on img at bounding box center [89, 155] width 4 height 8
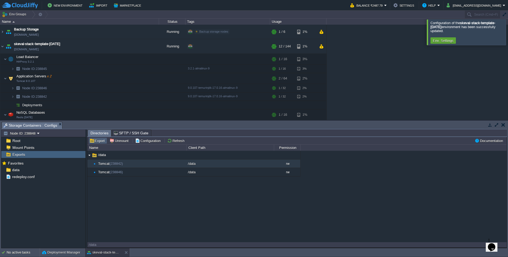
click at [100, 141] on button "Export" at bounding box center [97, 140] width 17 height 5
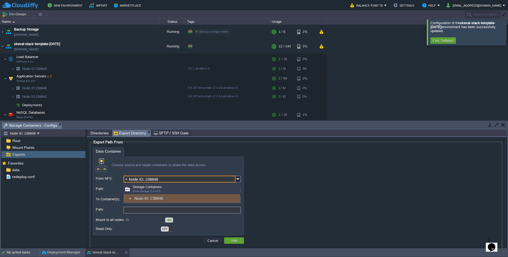
click at [175, 179] on input "Node ID: 238848" at bounding box center [180, 179] width 112 height 7
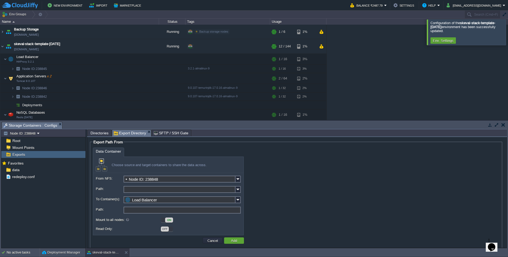
click at [312, 169] on div "Data Container Choose source and target containers to share the data across. Fr…" at bounding box center [296, 191] width 407 height 88
click at [170, 202] on input "Load Balancer" at bounding box center [180, 199] width 112 height 7
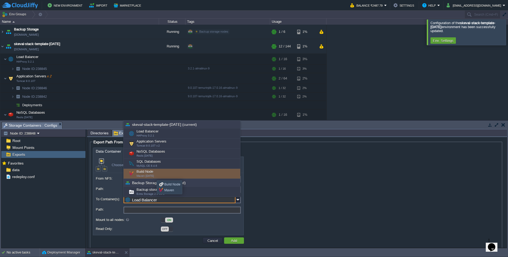
click at [154, 172] on div "Build Node Maven 3.9.11" at bounding box center [182, 174] width 117 height 10
type input "Build Node"
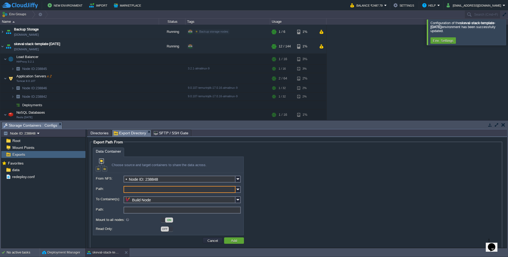
click at [142, 189] on input "Path:" at bounding box center [180, 189] width 112 height 7
type input "/data"
click at [156, 212] on input "Path:" at bounding box center [182, 209] width 117 height 7
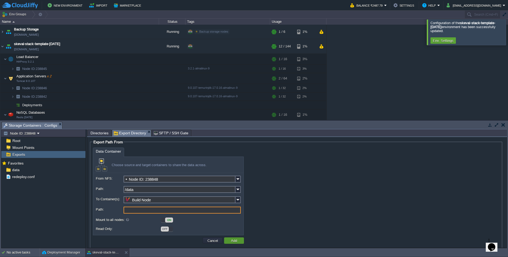
click at [232, 243] on button "Add" at bounding box center [234, 240] width 9 height 5
click at [170, 212] on input "Path:" at bounding box center [182, 209] width 117 height 7
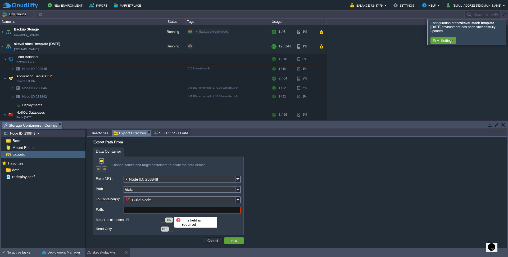
paste input "/data"
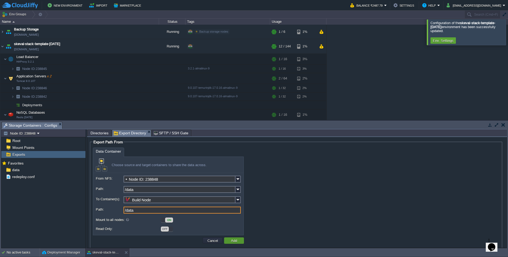
type input "/data"
click at [230, 239] on button "Add" at bounding box center [234, 240] width 9 height 5
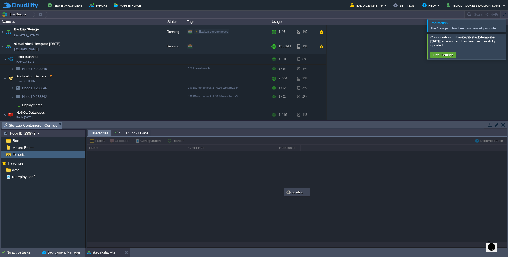
type input "/data"
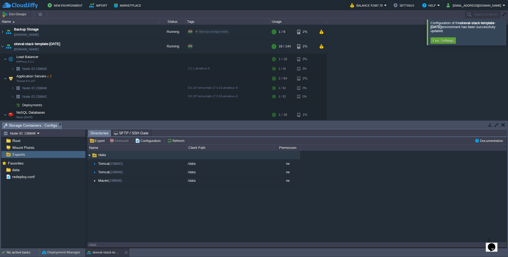
click at [508, 34] on div at bounding box center [515, 31] width 0 height 25
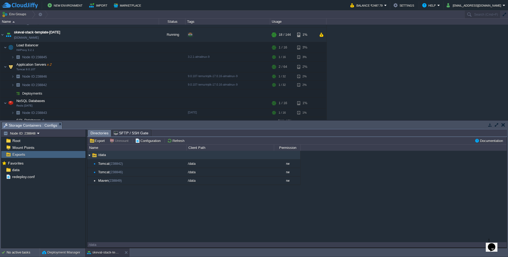
scroll to position [92, 0]
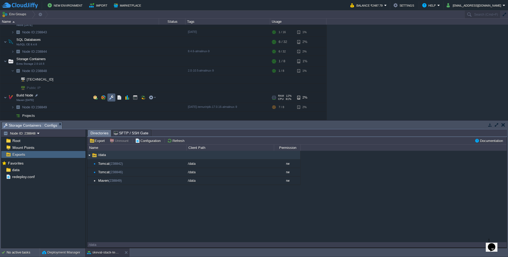
click at [113, 97] on button "button" at bounding box center [111, 97] width 5 height 5
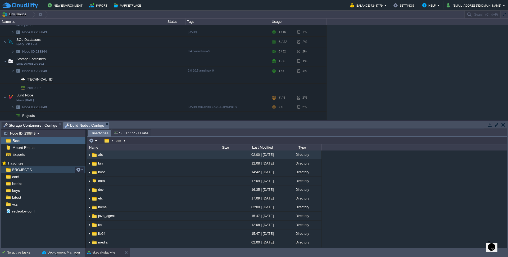
click at [17, 169] on span "PROJECTS" at bounding box center [21, 169] width 21 height 5
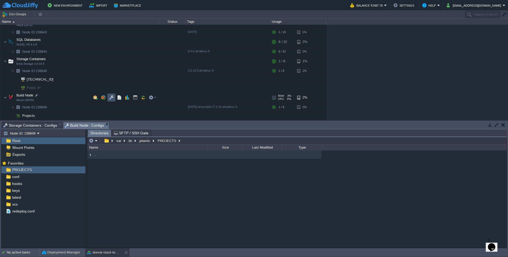
click at [111, 97] on button "button" at bounding box center [111, 97] width 5 height 5
click at [11, 200] on img at bounding box center [9, 197] width 6 height 7
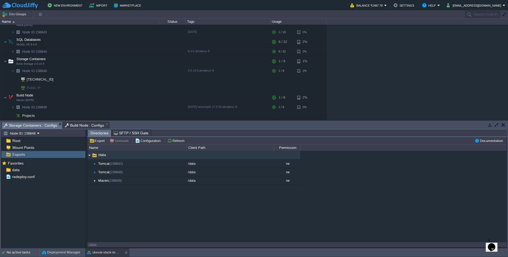
click at [50, 123] on span "Storage Containers : Configs" at bounding box center [30, 125] width 54 height 7
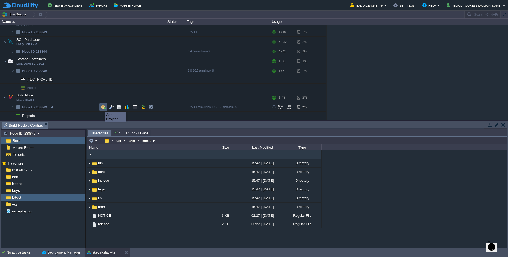
click at [101, 107] on button "button" at bounding box center [103, 107] width 5 height 5
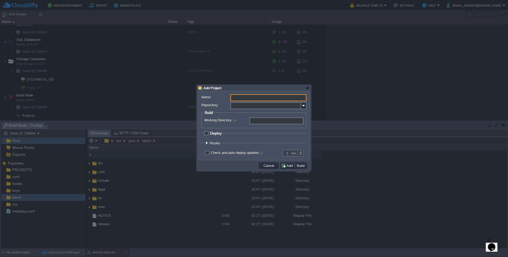
click at [300, 105] on input "Repository:" at bounding box center [266, 105] width 71 height 7
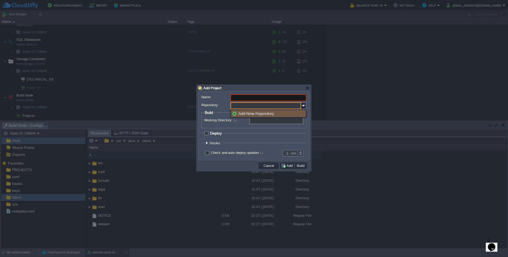
type input "Select existing or add a new one"
click at [245, 98] on input "Name:" at bounding box center [269, 97] width 76 height 7
click at [255, 100] on input "Name:" at bounding box center [269, 97] width 76 height 7
click at [254, 100] on input "Name:" at bounding box center [269, 97] width 76 height 7
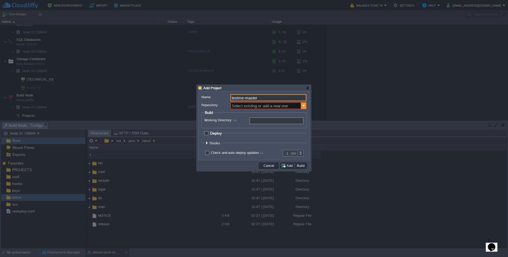
type input "testme-master"
click at [302, 106] on img at bounding box center [303, 105] width 5 height 7
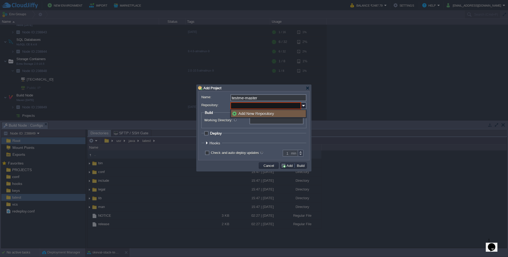
click at [263, 113] on div "Add New Repository" at bounding box center [268, 113] width 75 height 7
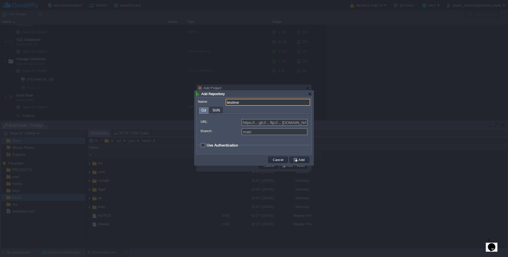
type input "testme"
type input "Select existing or add a new one"
click at [268, 125] on input "URL:" at bounding box center [275, 122] width 66 height 7
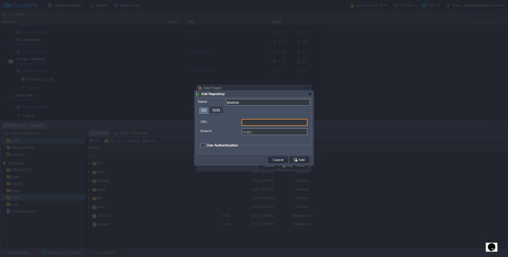
paste input "https://abuhaadiya:2vQgSzTCgKxhcszcqHjS@bitbucket.org/taalibulilm/test-me.git"
type input "https://abuhaadiya:2vQgSzTCgKxhcszcqHjS@bitbucket.org/taalibulilm/test-me.git"
click at [253, 133] on input "Branch:" at bounding box center [275, 131] width 66 height 7
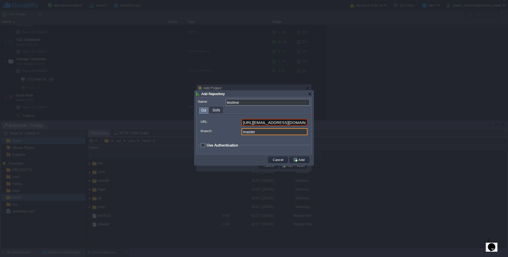
type input "master"
click at [201, 146] on fieldset "Use Authentication Login: Access Type: Token SSH Key Token: Select Key: Select.…" at bounding box center [254, 146] width 112 height 7
click at [207, 146] on span "Use Authentication" at bounding box center [223, 145] width 32 height 4
checkbox input "true"
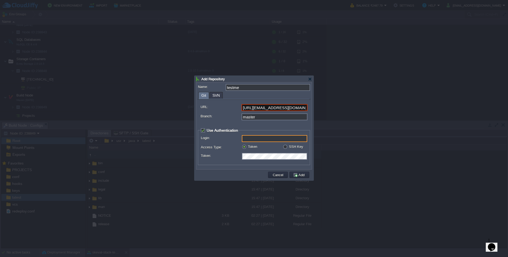
click at [265, 140] on input "Login:" at bounding box center [274, 138] width 65 height 7
click at [259, 108] on input "https://abuhaadiya:2vQgSzTCgKxhcszcqHjS@bitbucket.org/taalibulilm/test-me.git" at bounding box center [275, 107] width 66 height 7
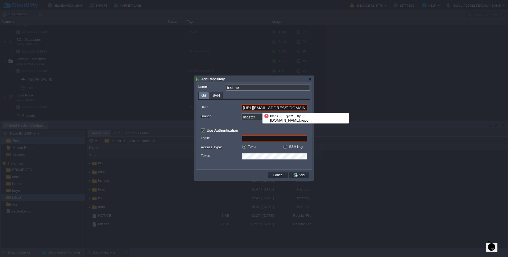
click at [259, 108] on input "https://abuhaadiya:2vQgSzTCgKxhcszcqHjS@bitbucket.org/taalibulilm/test-me.git" at bounding box center [275, 107] width 66 height 7
paste input "git clone https://abuhaadiya"
type input "https://abuhaadiya@bitbucket.org/taalibulilm/test-me.git"
type input "abuhaadiya"
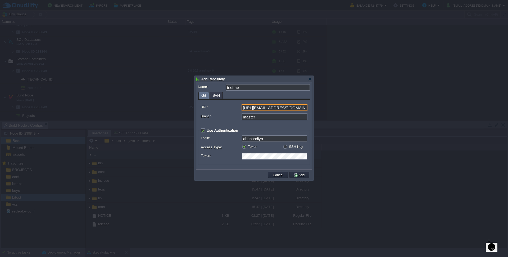
scroll to position [0, 36]
type input "https://abuhaadiya@bitbucket.org/taalibulilm/test-me.git"
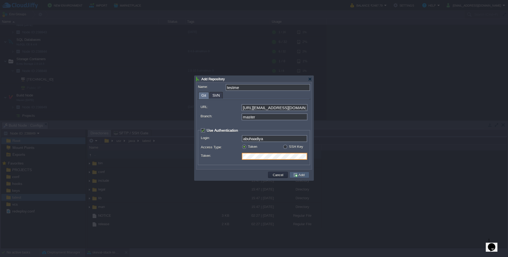
click at [302, 175] on button "Add" at bounding box center [299, 174] width 13 height 5
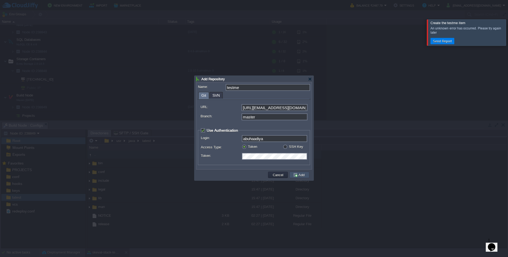
click at [296, 176] on button "Add" at bounding box center [299, 174] width 13 height 5
type input "testme"
type input "main"
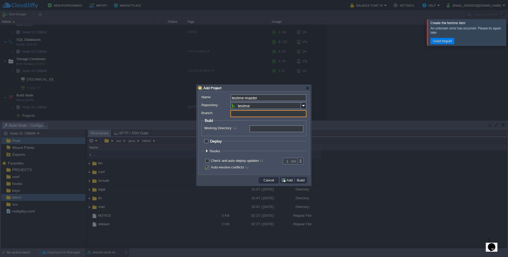
click at [247, 115] on input "Branch:" at bounding box center [269, 113] width 76 height 7
type input "main"
click at [266, 130] on input "Working Directory:" at bounding box center [277, 128] width 54 height 7
click at [210, 143] on span "Deploy" at bounding box center [216, 141] width 12 height 4
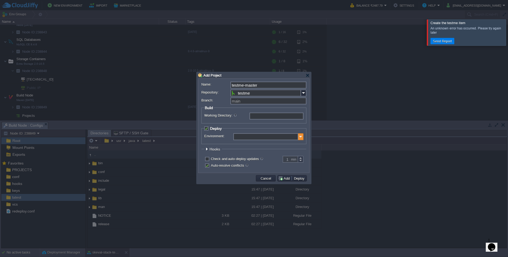
click at [299, 138] on img at bounding box center [300, 136] width 5 height 7
click at [212, 131] on span "Deploy" at bounding box center [216, 128] width 12 height 4
checkbox input "false"
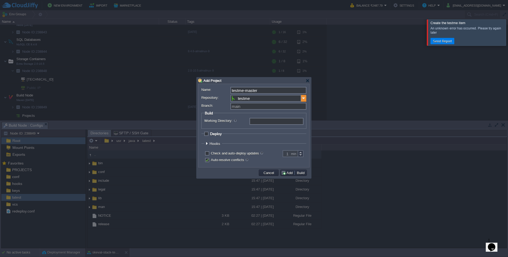
click at [303, 97] on img at bounding box center [303, 98] width 5 height 7
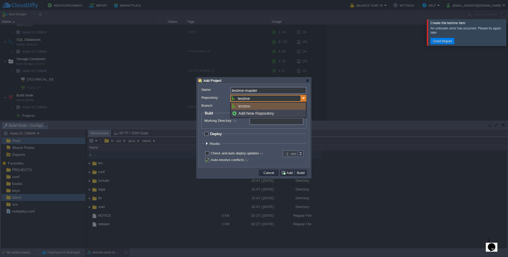
click at [303, 97] on img at bounding box center [303, 98] width 5 height 7
click at [253, 89] on input "testme-master" at bounding box center [269, 90] width 76 height 7
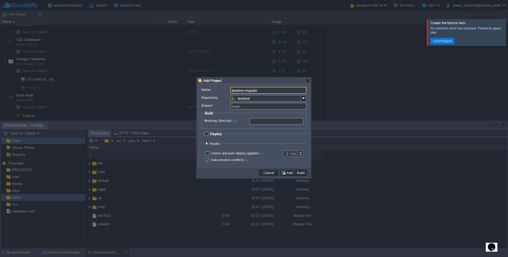
click at [253, 89] on input "testme-master" at bounding box center [269, 90] width 76 height 7
click at [246, 106] on input "Branch:" at bounding box center [269, 106] width 76 height 7
paste input "master"
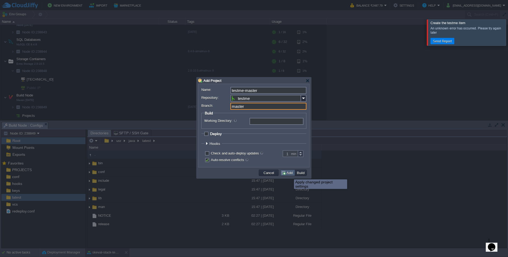
type input "master"
click at [286, 174] on button "Add" at bounding box center [287, 172] width 13 height 5
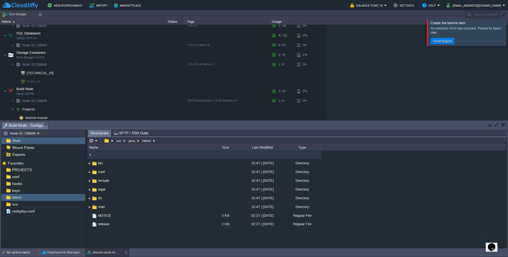
scroll to position [101, 0]
click at [130, 116] on button "button" at bounding box center [130, 115] width 5 height 5
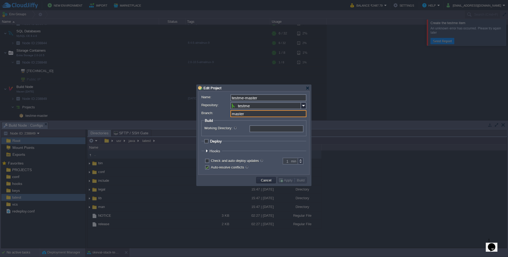
click at [237, 115] on input "master" at bounding box center [269, 113] width 76 height 7
click at [284, 181] on button "Apply" at bounding box center [286, 180] width 16 height 5
type input "main"
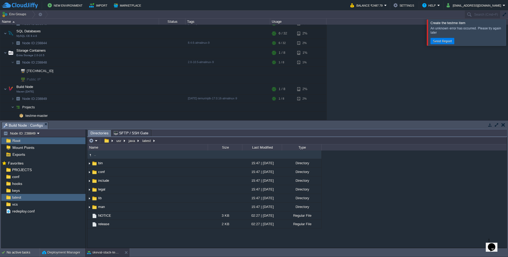
click at [437, 32] on div "An unknown error has occurred. Please try again later" at bounding box center [468, 30] width 74 height 8
click at [508, 35] on div at bounding box center [515, 32] width 0 height 26
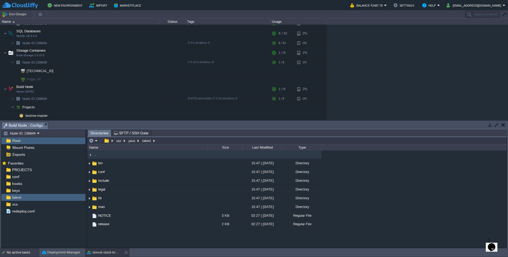
click at [25, 253] on div "No active tasks" at bounding box center [23, 252] width 33 height 8
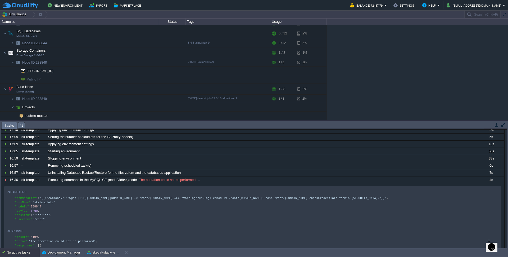
scroll to position [0, 0]
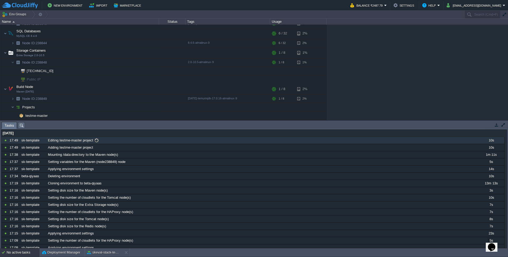
click at [77, 140] on span "Editing testme-master project" at bounding box center [70, 140] width 45 height 5
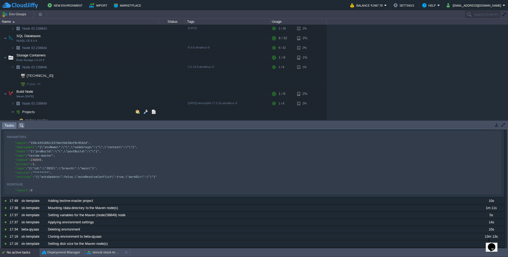
scroll to position [101, 0]
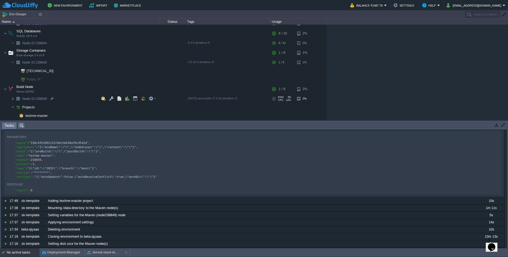
click at [11, 98] on img at bounding box center [12, 99] width 3 height 8
click at [131, 115] on button "button" at bounding box center [130, 115] width 5 height 5
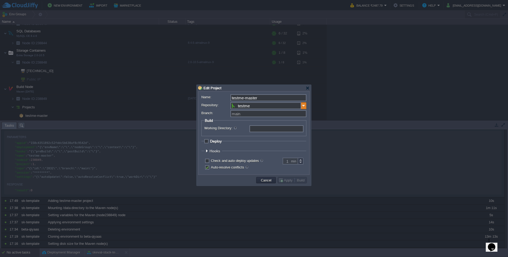
click at [303, 108] on img at bounding box center [303, 105] width 5 height 7
click at [253, 122] on div "Add New Repository" at bounding box center [268, 120] width 75 height 7
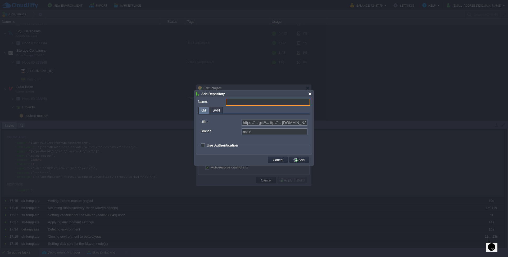
click at [309, 95] on div at bounding box center [310, 94] width 4 height 4
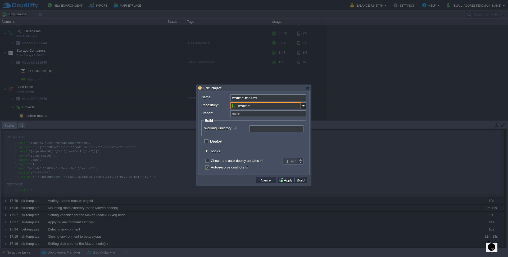
click at [271, 104] on input "testme" at bounding box center [266, 105] width 71 height 7
click at [253, 122] on div "Add New Repository" at bounding box center [268, 120] width 75 height 7
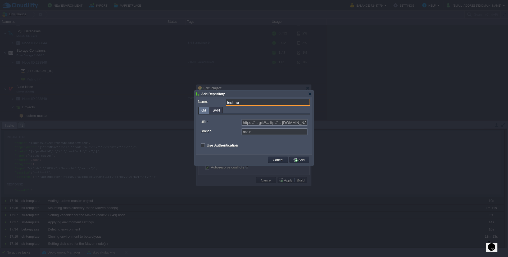
type input "testme"
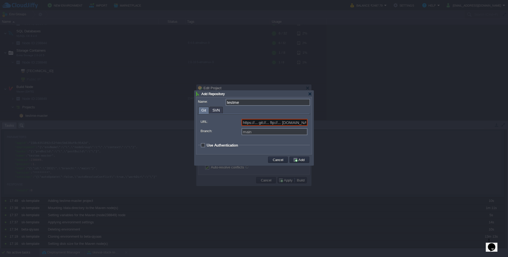
type input "https://... git://... ftp://... example.com:repo..."
click at [251, 101] on input "testme" at bounding box center [268, 102] width 84 height 7
type input "testme.git"
click at [278, 124] on input "URL:" at bounding box center [275, 122] width 66 height 7
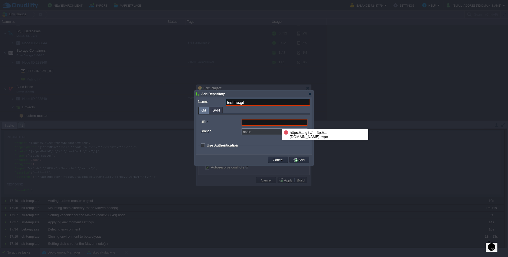
paste input "https://abuhaadiya@bitbucket.org/taalibulilm/test-me.git"
type input "https://abuhaadiya@bitbucket.org/taalibulilm/test-me.git"
checkbox input "true"
type input "abuhaadiya"
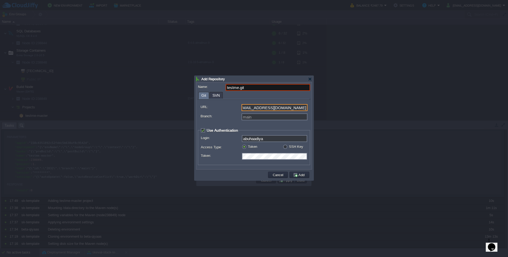
type input "https://abuhaadiya@bitbucket.org/taalibulilm/test-me.git"
click at [300, 175] on button "Add" at bounding box center [299, 174] width 13 height 5
click at [260, 87] on input "testme.git" at bounding box center [268, 87] width 84 height 7
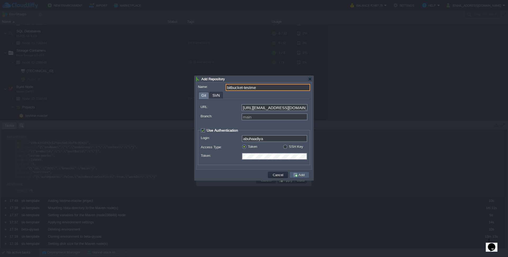
type input "bitbucket-testme"
click at [301, 174] on button "Add" at bounding box center [299, 174] width 13 height 5
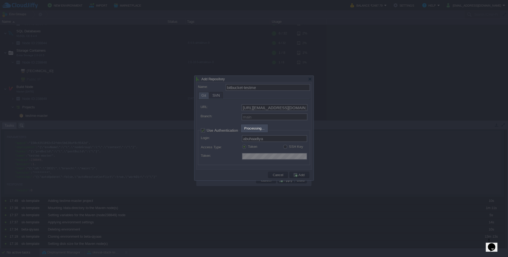
type input "bitbucket-testme"
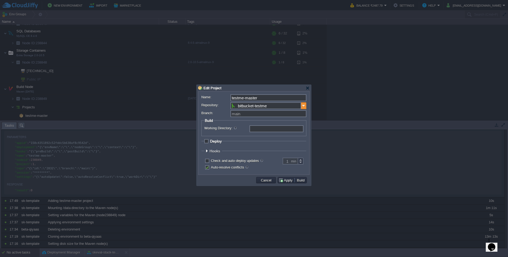
click at [305, 107] on img at bounding box center [303, 105] width 5 height 7
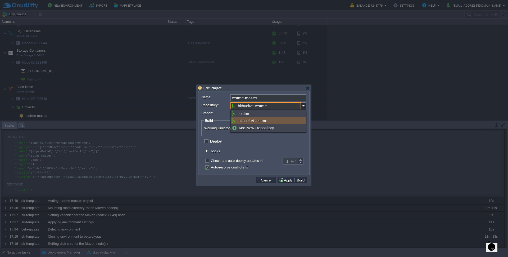
click at [260, 120] on div "bitbucket-testme" at bounding box center [268, 120] width 75 height 7
type input "main"
click at [245, 112] on input "Branch:" at bounding box center [269, 113] width 76 height 7
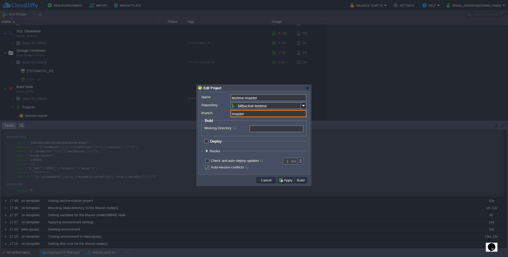
type input "master"
click at [210, 142] on span "Deploy" at bounding box center [216, 141] width 12 height 4
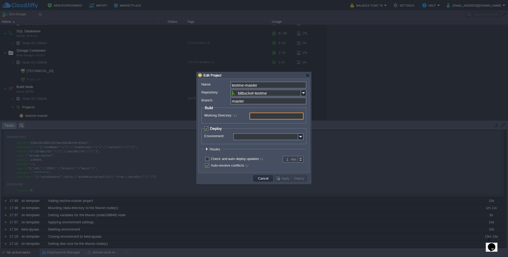
click at [263, 118] on input "Working Directory:" at bounding box center [277, 116] width 54 height 7
click at [210, 129] on span "Deploy" at bounding box center [216, 128] width 12 height 4
checkbox input "false"
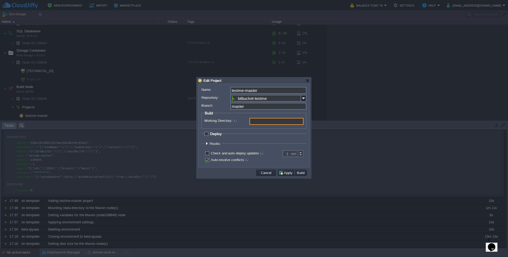
click at [266, 123] on input "Working Directory:" at bounding box center [277, 121] width 54 height 7
click at [284, 174] on button "Apply" at bounding box center [286, 172] width 16 height 5
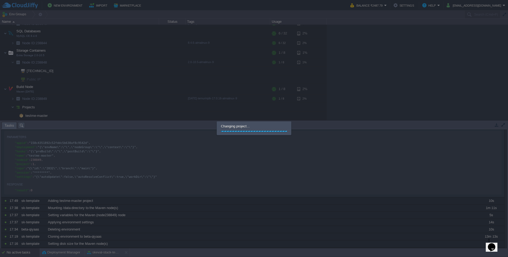
scroll to position [16, 0]
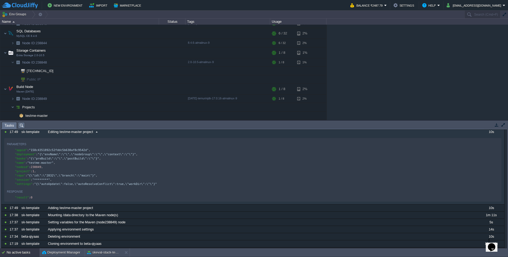
click at [462, 131] on div "Editing testme-master project" at bounding box center [262, 131] width 431 height 7
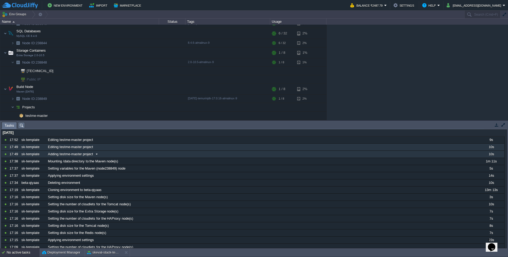
scroll to position [0, 0]
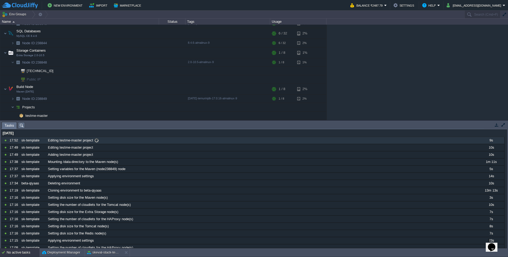
click at [83, 142] on span "Editing testme-master project" at bounding box center [70, 140] width 45 height 5
click at [82, 141] on span "Editing testme-master project" at bounding box center [70, 140] width 45 height 5
click at [134, 98] on button "button" at bounding box center [135, 98] width 5 height 5
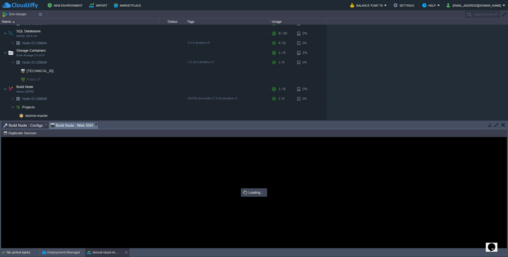
type input "#000000"
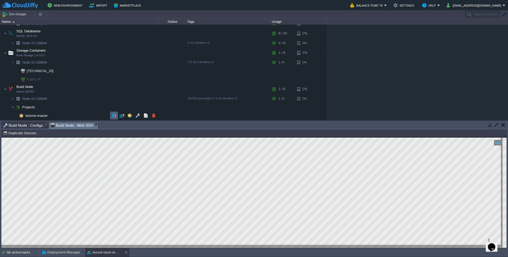
click at [112, 115] on button "button" at bounding box center [114, 115] width 5 height 5
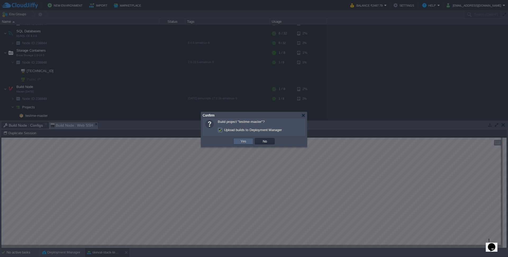
click at [240, 139] on td "Yes" at bounding box center [243, 141] width 20 height 6
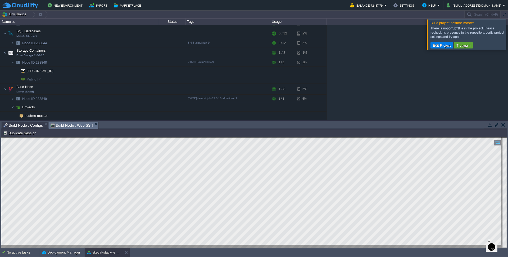
drag, startPoint x: 439, startPoint y: 29, endPoint x: 469, endPoint y: 37, distance: 31.5
click at [469, 37] on div "There is no pom.xml file in the project. Please recheck its presence in the rep…" at bounding box center [468, 32] width 74 height 13
click at [468, 37] on div "There is no pom.xml file in the project. Please recheck its presence in the rep…" at bounding box center [468, 32] width 74 height 13
click at [153, 89] on button "button" at bounding box center [151, 89] width 5 height 5
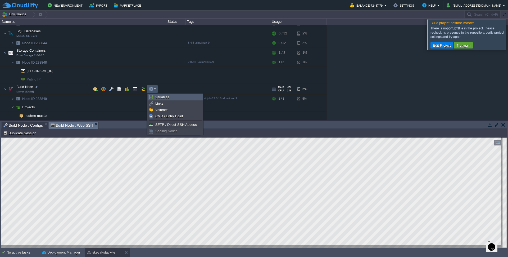
click at [165, 96] on span "Variables" at bounding box center [162, 97] width 14 height 4
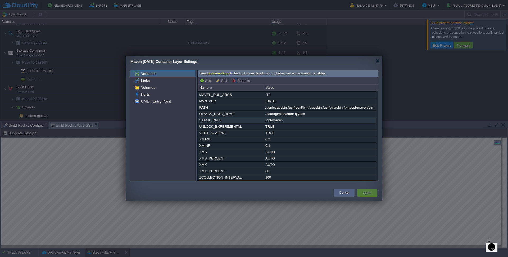
scroll to position [82, 0]
click at [205, 79] on button "Add" at bounding box center [206, 80] width 13 height 5
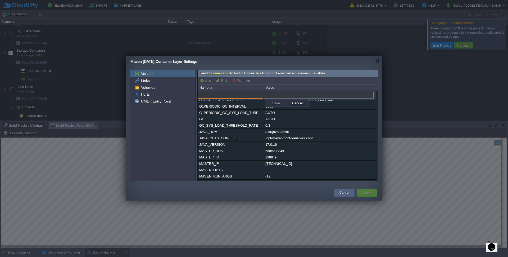
paste input "MAVEN_HOME"
type input "MAVEN_HOME"
click at [280, 95] on input "text" at bounding box center [319, 95] width 110 height 7
paste input "/opt/maven"
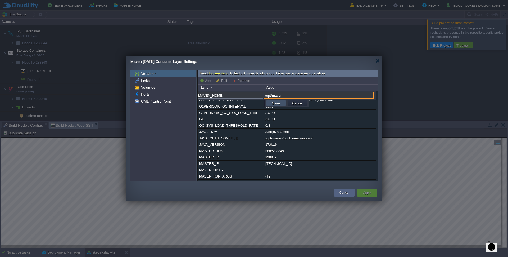
click at [277, 103] on button "Save" at bounding box center [276, 103] width 11 height 5
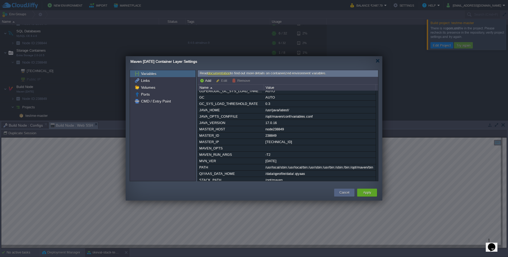
scroll to position [28, 0]
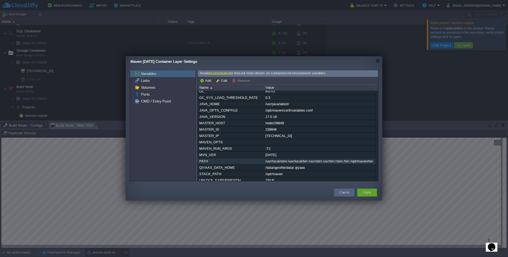
click at [297, 164] on div "/usr/local/sbin:/usr/local/bin:/usr/sbin:/usr/bin:/sbin:/bin:/opt/maven/bin" at bounding box center [319, 161] width 111 height 6
click at [223, 80] on button "Edit" at bounding box center [222, 80] width 13 height 5
type input "/usr/local/sbin:/usr/local/bin:/usr/sbin:/usr/bin:/sbin:/bin:/opt/maven/bin"
drag, startPoint x: 344, startPoint y: 168, endPoint x: 380, endPoint y: 169, distance: 35.8
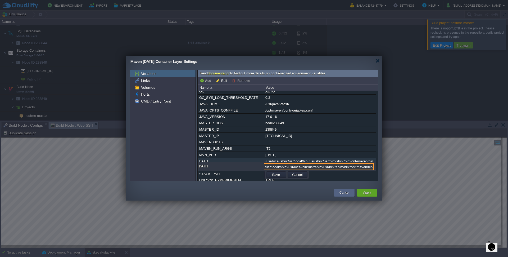
click at [380, 169] on div "Variables Links Volumes Ports CMD / Entry Point Read documentation to find out …" at bounding box center [254, 125] width 257 height 111
click at [347, 193] on button "Cancel" at bounding box center [345, 192] width 10 height 5
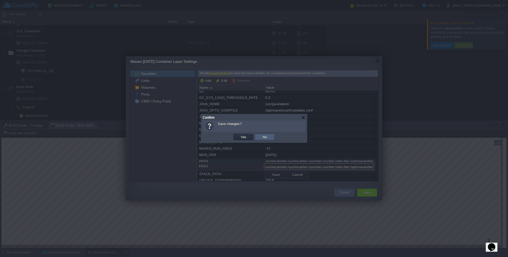
click at [267, 138] on button "No" at bounding box center [264, 136] width 7 height 5
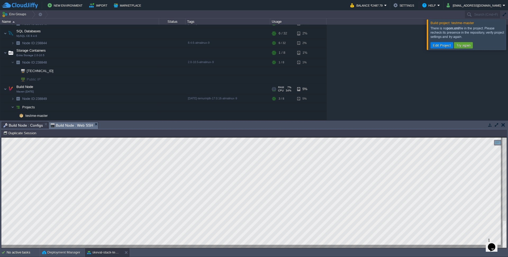
click at [508, 37] on div at bounding box center [515, 34] width 0 height 30
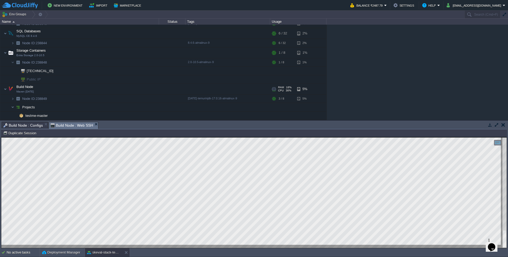
click at [1, 137] on html "Copy: Cmd + C Paste: Cmd + V Settings: Ctrl + Shift + Alt 0" at bounding box center [254, 137] width 506 height 0
type textarea "[WARNING] File encoding has not been set, using platform encoding UTF-8, i.e. b…"
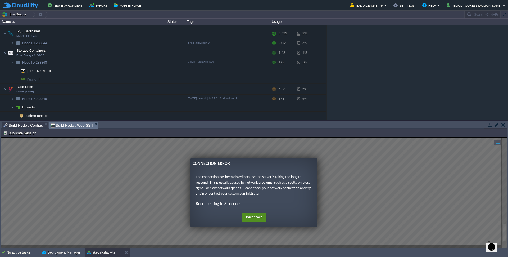
click at [257, 220] on button "Reconnect" at bounding box center [254, 217] width 24 height 8
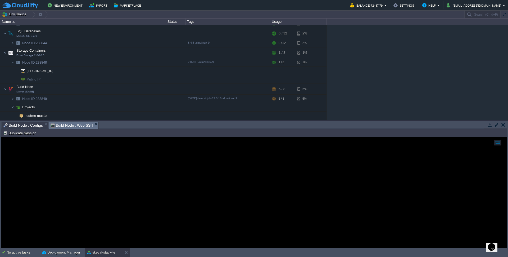
click at [97, 155] on div at bounding box center [254, 192] width 506 height 111
click at [65, 166] on div at bounding box center [254, 192] width 506 height 111
click at [30, 125] on span "Build Node : Configs" at bounding box center [22, 125] width 39 height 6
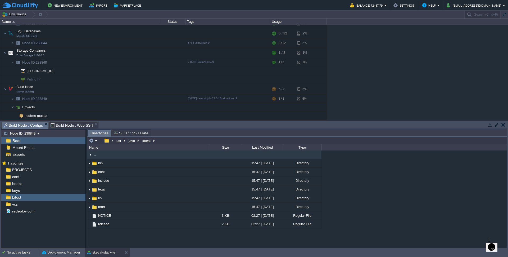
click at [65, 125] on span "Build Node : Web SSH" at bounding box center [72, 125] width 43 height 6
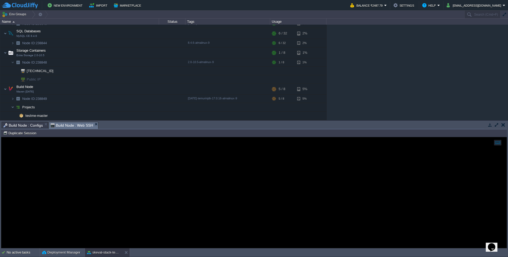
click at [108, 199] on div at bounding box center [254, 192] width 506 height 111
click at [503, 143] on div at bounding box center [254, 192] width 506 height 111
click at [500, 143] on div at bounding box center [497, 143] width 7 height 6
click at [352, 211] on div at bounding box center [254, 192] width 506 height 111
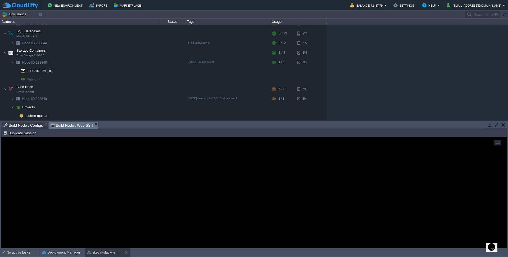
click at [491, 243] on icon "Opens Chat This icon Opens the chat window." at bounding box center [492, 247] width 8 height 8
click at [494, 246] on icon "$i18n('chat', 'chat_widget')" at bounding box center [491, 248] width 6 height 4
click at [41, 161] on div at bounding box center [254, 192] width 506 height 111
click at [24, 133] on button "Duplicate Session" at bounding box center [20, 133] width 35 height 5
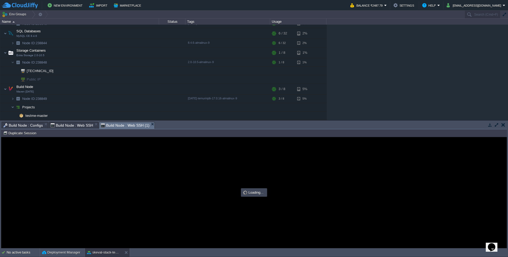
scroll to position [0, 0]
click at [83, 126] on span "Build Node : Web SSH" at bounding box center [72, 125] width 43 height 7
click at [123, 123] on span "Build Node : Web SSH (1)" at bounding box center [125, 125] width 48 height 6
click at [73, 127] on span "Build Node : Web SSH" at bounding box center [72, 125] width 43 height 7
click at [123, 125] on span "Build Node : Web SSH (1)" at bounding box center [125, 125] width 48 height 6
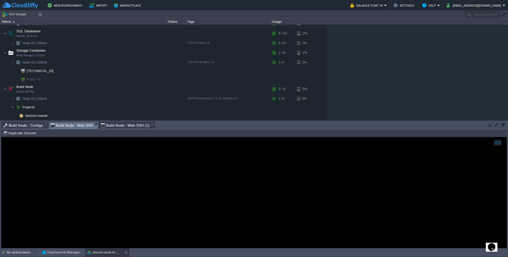
click at [58, 125] on span "Build Node : Web SSH" at bounding box center [72, 125] width 43 height 7
click at [127, 125] on span "Build Node : Web SSH (1)" at bounding box center [125, 125] width 48 height 6
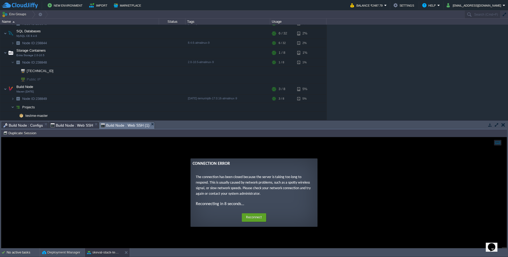
drag, startPoint x: 220, startPoint y: 185, endPoint x: 296, endPoint y: 189, distance: 75.5
click at [296, 189] on p "The connection has been closed because the server is taking too long to respond…" at bounding box center [254, 185] width 116 height 22
drag, startPoint x: 238, startPoint y: 188, endPoint x: 308, endPoint y: 191, distance: 69.9
click at [308, 191] on p "The connection has been closed because the server is taking too long to respond…" at bounding box center [254, 185] width 116 height 22
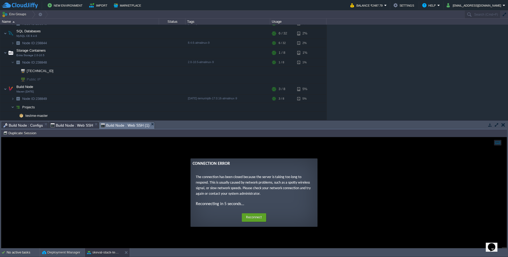
click at [75, 125] on span "Build Node : Web SSH" at bounding box center [72, 125] width 43 height 6
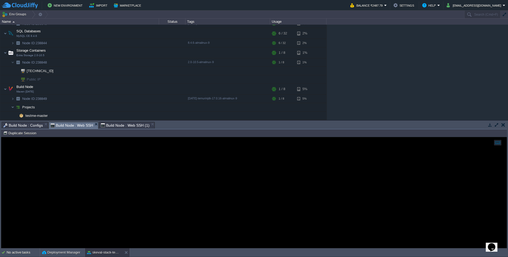
click at [80, 187] on div at bounding box center [254, 192] width 506 height 111
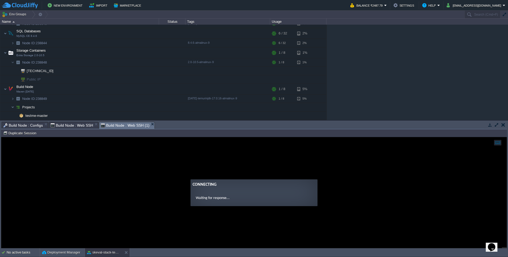
click at [131, 122] on span "Build Node : Web SSH (1)" at bounding box center [125, 125] width 48 height 7
click at [73, 124] on span "Build Node : Web SSH" at bounding box center [72, 125] width 43 height 6
click at [126, 125] on span "Build Node : Web SSH (1)" at bounding box center [125, 125] width 48 height 7
click at [79, 126] on span "Build Node : Web SSH" at bounding box center [72, 125] width 43 height 6
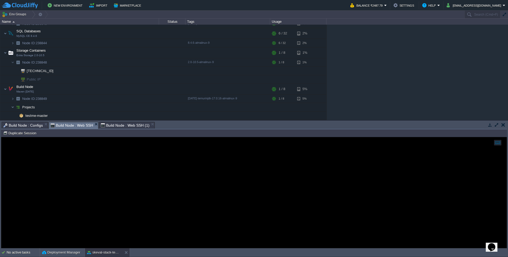
click at [124, 126] on span "Build Node : Web SSH (1)" at bounding box center [125, 125] width 48 height 6
click at [76, 123] on span "Build Node : Web SSH" at bounding box center [72, 125] width 43 height 7
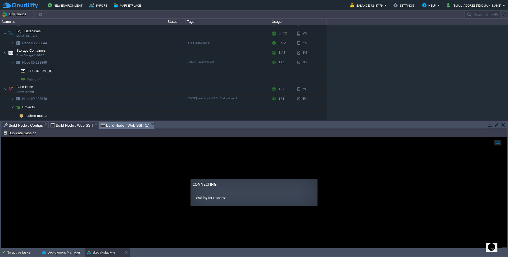
click at [127, 124] on span "Build Node : Web SSH (1)" at bounding box center [125, 125] width 48 height 7
click at [71, 126] on span "Build Node : Web SSH" at bounding box center [72, 125] width 43 height 6
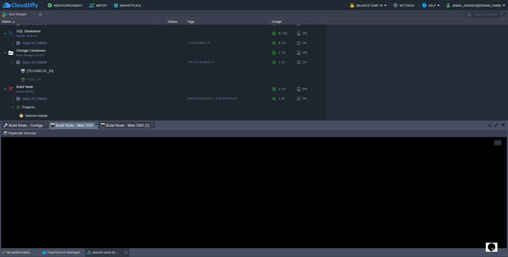
click at [119, 126] on span "Build Node : Web SSH (1)" at bounding box center [125, 125] width 48 height 6
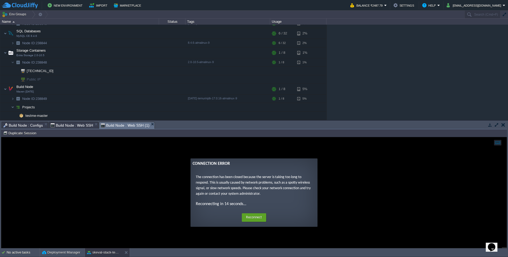
click at [84, 124] on span "Build Node : Web SSH" at bounding box center [72, 125] width 43 height 6
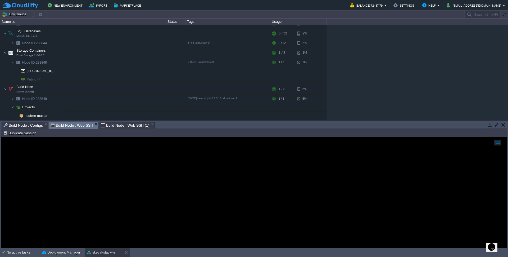
click at [131, 125] on span "Build Node : Web SSH (1)" at bounding box center [125, 125] width 48 height 6
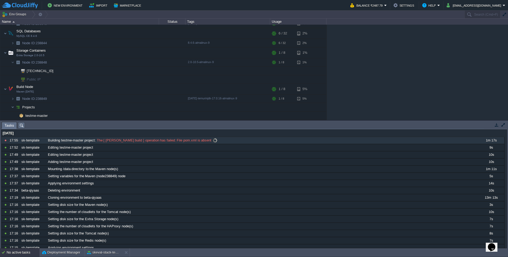
click at [120, 141] on span "The [ jem maven build ] operation has failed: File pom.xml is absent" at bounding box center [154, 140] width 116 height 5
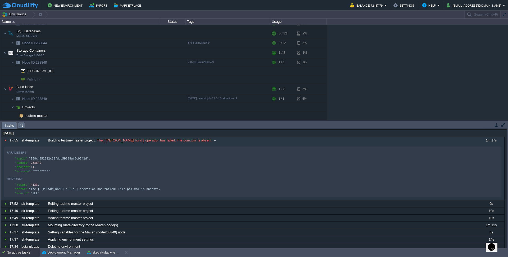
click at [85, 140] on span "Building testme-master project" at bounding box center [71, 140] width 47 height 5
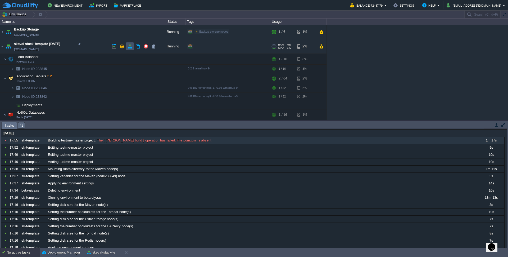
click at [132, 45] on button "button" at bounding box center [130, 46] width 5 height 5
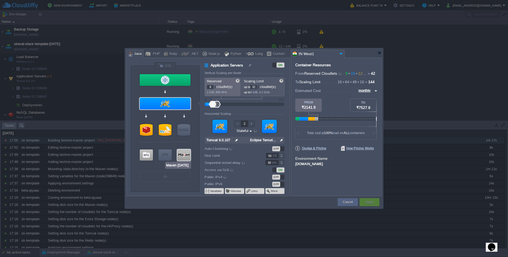
click at [182, 156] on div at bounding box center [183, 154] width 13 height 11
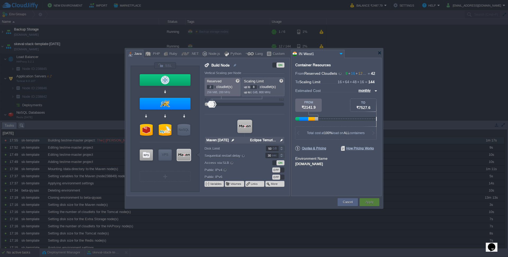
drag, startPoint x: 256, startPoint y: 87, endPoint x: 245, endPoint y: 85, distance: 11.1
click at [245, 85] on p "up to 8 cloudlet(s)" at bounding box center [263, 86] width 39 height 6
drag, startPoint x: 211, startPoint y: 87, endPoint x: 204, endPoint y: 85, distance: 7.1
click at [204, 85] on div "Build Node ON Vertical Scaling per Node Reserved 2 cloudlet(s) 256 MiB, 200 MHz…" at bounding box center [245, 128] width 90 height 133
click at [376, 201] on div "Apply" at bounding box center [370, 202] width 20 height 8
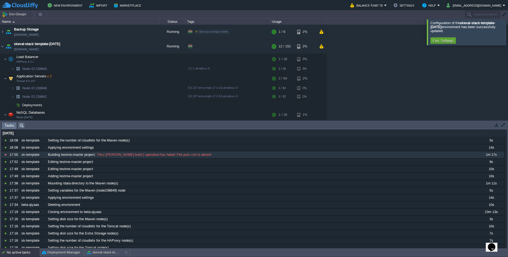
click at [508, 34] on div at bounding box center [515, 31] width 0 height 25
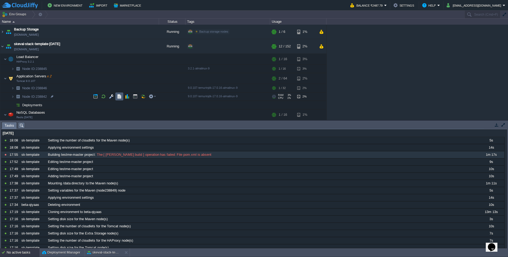
scroll to position [101, 0]
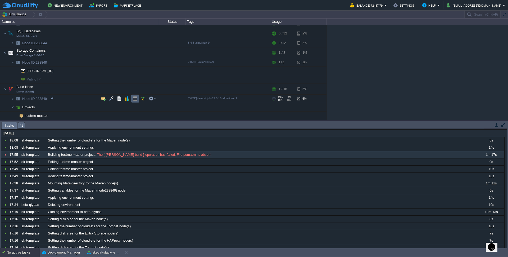
click at [137, 98] on button "button" at bounding box center [135, 98] width 5 height 5
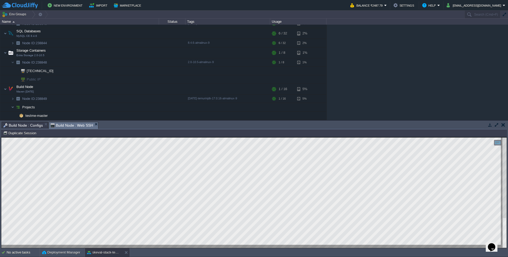
scroll to position [1, 32]
click at [26, 107] on span "Projects" at bounding box center [29, 107] width 14 height 5
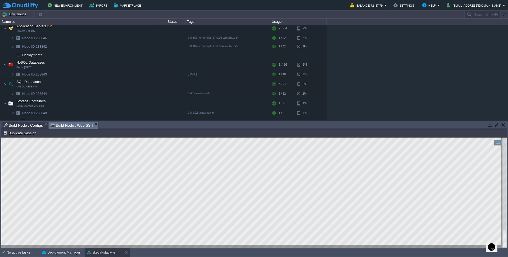
scroll to position [0, 0]
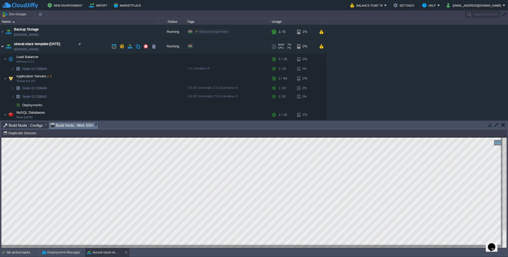
click at [2, 45] on img at bounding box center [2, 46] width 4 height 14
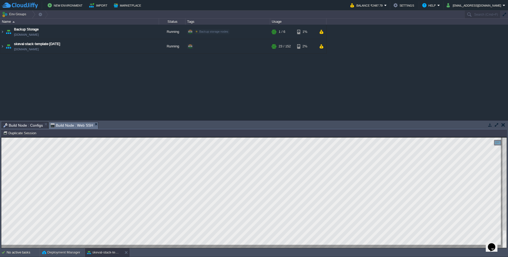
click at [504, 123] on button "button" at bounding box center [504, 124] width 4 height 5
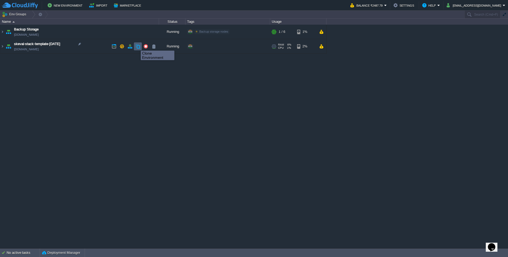
click at [137, 46] on button "button" at bounding box center [138, 46] width 5 height 5
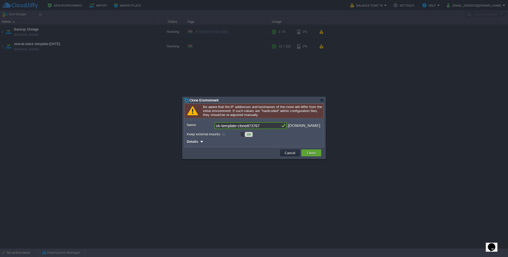
drag, startPoint x: 262, startPoint y: 127, endPoint x: 187, endPoint y: 121, distance: 74.9
click at [187, 121] on div "Owner: Me (abuhaadiyaa@gmail.com) Name: sk-template-clone873767 .cloudjiffy.net…" at bounding box center [254, 133] width 139 height 27
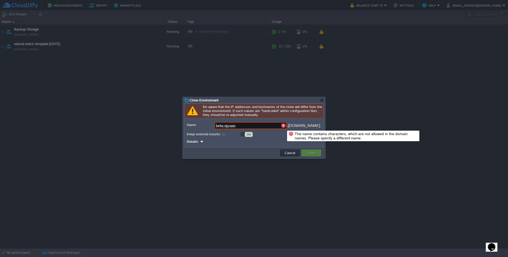
click at [283, 126] on div at bounding box center [284, 125] width 6 height 7
click at [228, 126] on input "beta.qiyaas" at bounding box center [248, 125] width 66 height 7
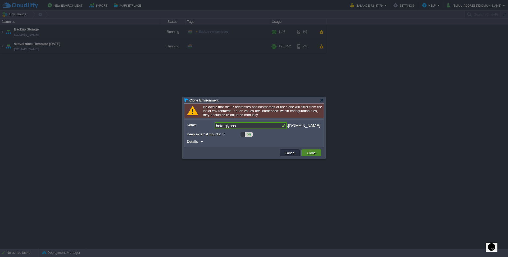
click at [317, 152] on button "Clone" at bounding box center [311, 152] width 12 height 5
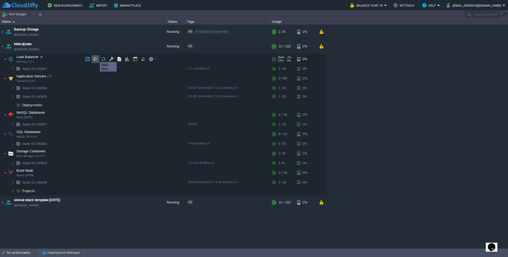
click at [96, 57] on button "button" at bounding box center [95, 59] width 5 height 5
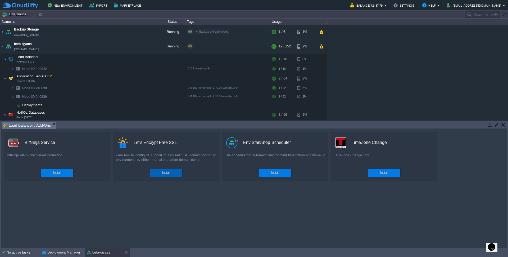
click at [161, 170] on div "Install" at bounding box center [166, 173] width 24 height 8
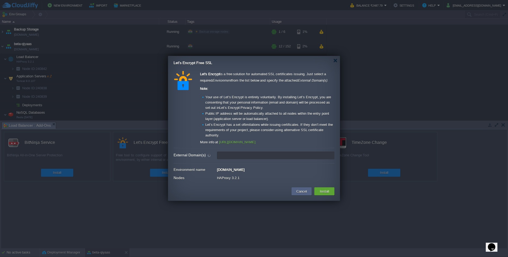
click at [230, 154] on input "External Domain(s)" at bounding box center [276, 155] width 118 height 8
click at [323, 191] on button "Install" at bounding box center [324, 191] width 12 height 6
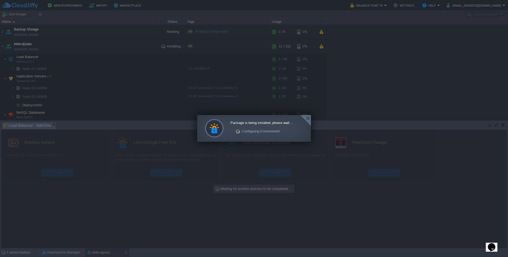
click at [309, 119] on div at bounding box center [305, 120] width 11 height 11
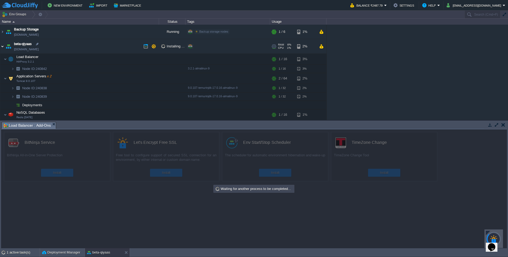
click at [2, 47] on img at bounding box center [2, 46] width 4 height 14
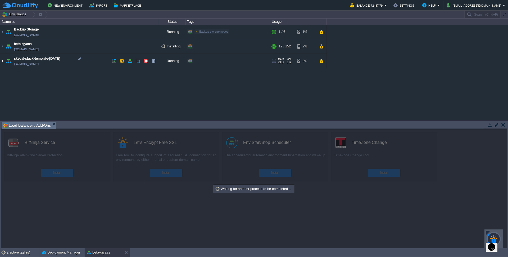
click at [2, 61] on img at bounding box center [2, 61] width 4 height 14
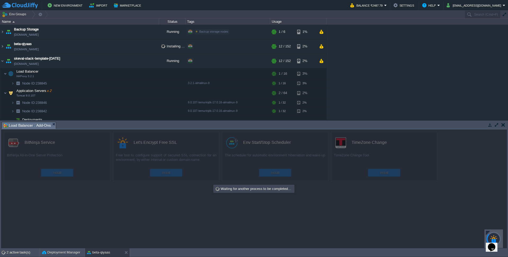
click at [503, 124] on button "button" at bounding box center [504, 124] width 4 height 5
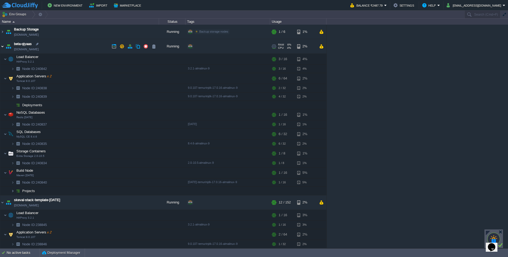
click at [3, 48] on img at bounding box center [2, 46] width 4 height 14
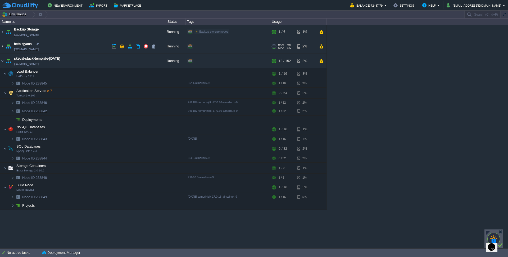
click at [2, 47] on img at bounding box center [2, 46] width 4 height 14
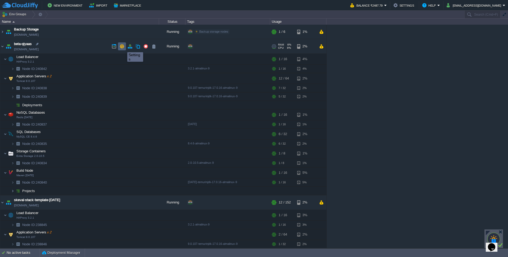
click at [123, 48] on button "button" at bounding box center [122, 46] width 5 height 5
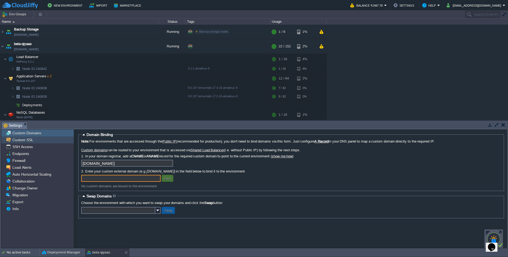
click at [23, 140] on span "Custom SSL" at bounding box center [22, 139] width 23 height 5
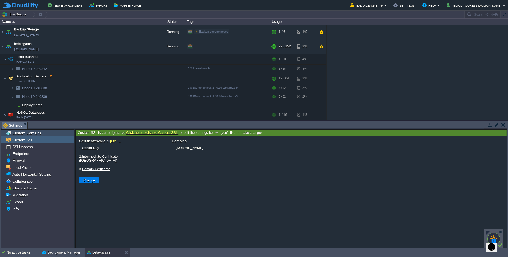
click at [26, 133] on span "Custom Domains" at bounding box center [26, 133] width 31 height 5
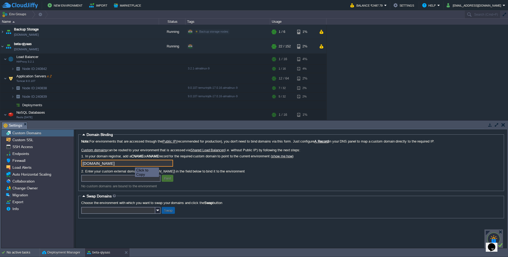
click at [170, 165] on input "beta-qiyaas.cloudjiffy.net" at bounding box center [127, 163] width 92 height 7
click at [293, 158] on link "show me how" at bounding box center [282, 156] width 21 height 4
click at [2, 46] on img at bounding box center [2, 46] width 4 height 14
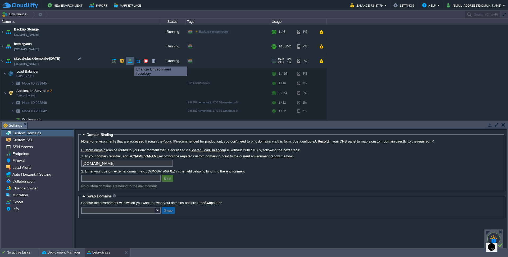
click at [131, 62] on button "button" at bounding box center [130, 61] width 5 height 5
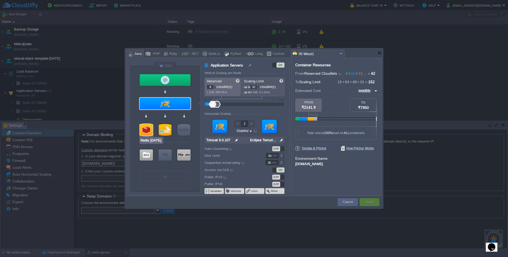
click at [143, 129] on div at bounding box center [146, 130] width 13 height 12
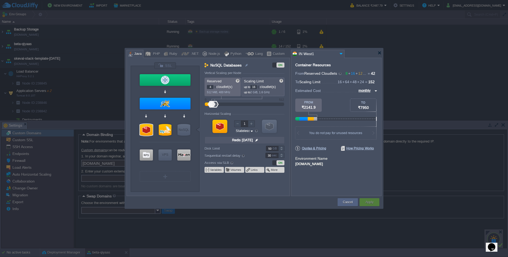
drag, startPoint x: 256, startPoint y: 87, endPoint x: 245, endPoint y: 86, distance: 11.5
click at [245, 86] on p "up to 16 cloudlet(s)" at bounding box center [263, 86] width 39 height 6
click at [347, 202] on button "Cancel" at bounding box center [348, 201] width 10 height 5
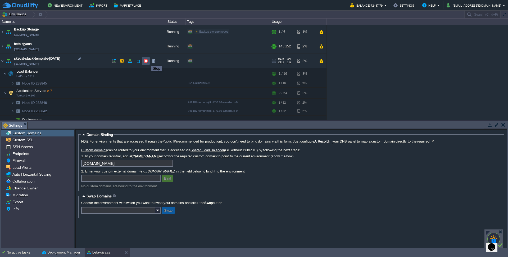
click at [147, 61] on button "button" at bounding box center [145, 61] width 5 height 5
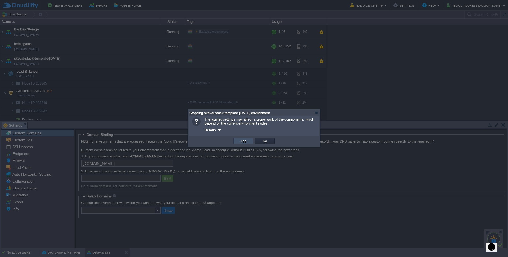
click at [242, 141] on button "Yes" at bounding box center [243, 140] width 9 height 5
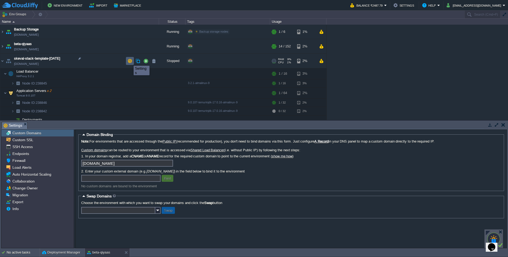
click at [130, 61] on button "button" at bounding box center [130, 61] width 5 height 5
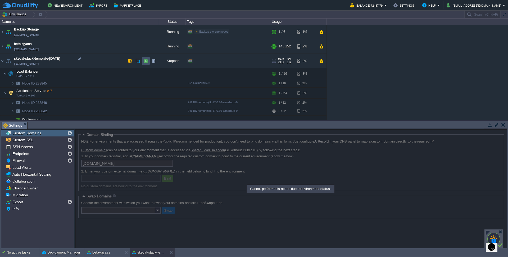
click at [145, 61] on button "button" at bounding box center [145, 61] width 5 height 5
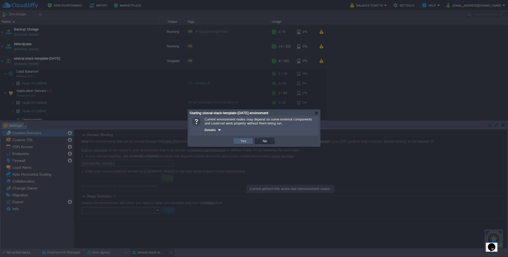
click at [240, 140] on button "Yes" at bounding box center [243, 140] width 9 height 5
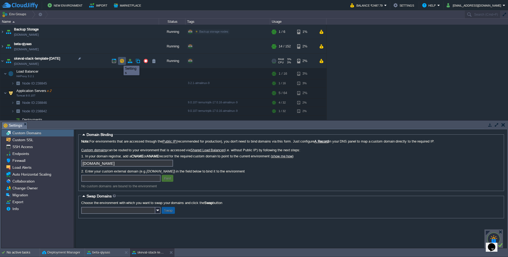
click at [120, 61] on button "button" at bounding box center [122, 61] width 5 height 5
click at [127, 251] on button at bounding box center [127, 252] width 5 height 5
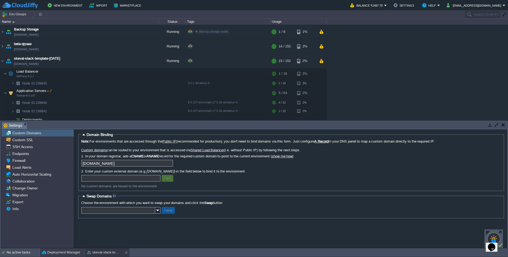
click at [82, 251] on div "Deployment Manager" at bounding box center [62, 252] width 45 height 8
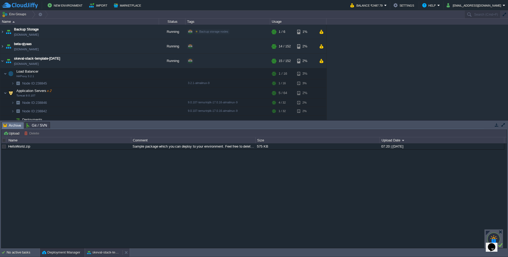
click at [100, 252] on button "skeval-stack-template-2025-aug-10" at bounding box center [103, 252] width 33 height 5
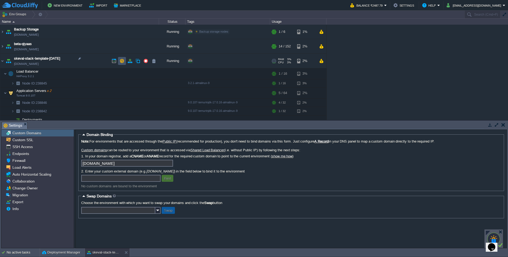
click at [123, 61] on button "button" at bounding box center [122, 61] width 5 height 5
click at [20, 202] on span "Export" at bounding box center [17, 201] width 13 height 5
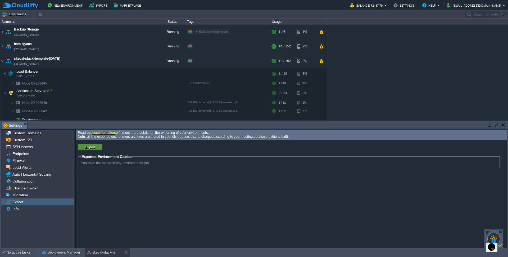
click at [92, 145] on button "Export" at bounding box center [89, 147] width 13 height 5
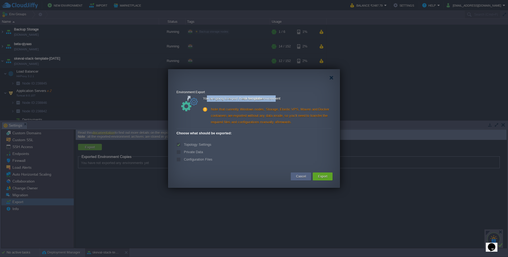
drag, startPoint x: 206, startPoint y: 99, endPoint x: 278, endPoint y: 100, distance: 72.3
click at [278, 100] on div "You are going to export the sk-template environment" at bounding box center [267, 99] width 129 height 8
drag, startPoint x: 227, startPoint y: 109, endPoint x: 310, endPoint y: 115, distance: 83.0
click at [310, 115] on div "Note that currently Windows nodes, Storage, Elastic VPS, Maven and Docker conta…" at bounding box center [267, 115] width 129 height 19
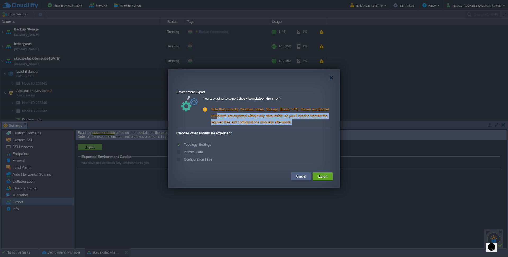
drag, startPoint x: 258, startPoint y: 118, endPoint x: 321, endPoint y: 120, distance: 62.8
click at [321, 120] on div "Note that currently Windows nodes, Storage, Elastic VPS, Maven and Docker conta…" at bounding box center [267, 115] width 129 height 19
click at [298, 116] on div "Note that currently Windows nodes, Storage, Elastic VPS, Maven and Docker conta…" at bounding box center [267, 115] width 129 height 19
drag, startPoint x: 260, startPoint y: 116, endPoint x: 302, endPoint y: 118, distance: 41.3
click at [302, 118] on div "Note that currently Windows nodes, Storage, Elastic VPS, Maven and Docker conta…" at bounding box center [267, 115] width 129 height 19
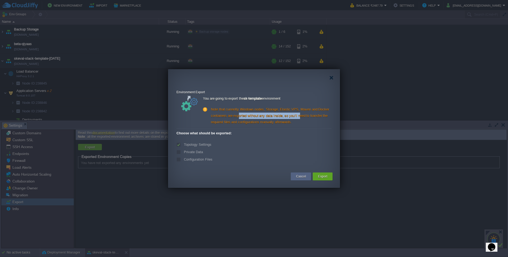
click at [302, 118] on div "Note that currently Windows nodes, Storage, Elastic VPS, Maven and Docker conta…" at bounding box center [267, 115] width 129 height 19
click at [185, 154] on label "Private Data" at bounding box center [193, 152] width 20 height 4
click at [183, 152] on label "Private Data" at bounding box center [193, 152] width 20 height 4
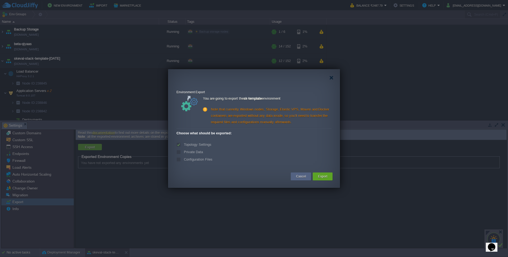
click at [183, 152] on label "Private Data" at bounding box center [193, 152] width 20 height 4
click at [192, 152] on label "Private Data" at bounding box center [193, 152] width 20 height 4
click at [191, 159] on label "Configuration Files" at bounding box center [198, 159] width 30 height 4
click at [320, 177] on button "Export" at bounding box center [322, 176] width 9 height 5
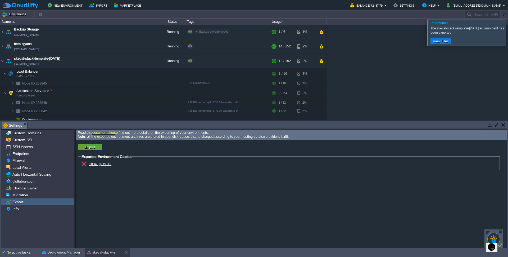
click at [108, 166] on span "18:47 | 10 Aug 2025" at bounding box center [100, 164] width 22 height 4
click at [508, 31] on div at bounding box center [515, 32] width 0 height 26
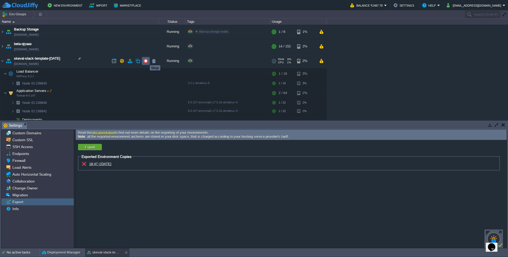
click at [146, 60] on button "button" at bounding box center [145, 61] width 5 height 5
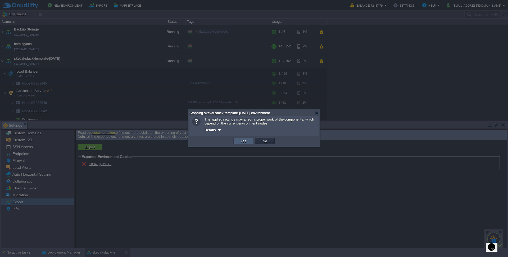
click at [243, 141] on button "Yes" at bounding box center [243, 140] width 9 height 5
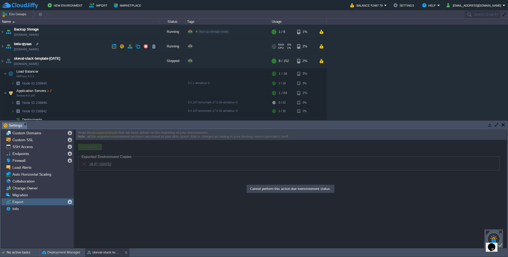
click at [101, 46] on td "beta-qiyaas beta-qiyaas.cloudjiffy.net" at bounding box center [79, 46] width 159 height 15
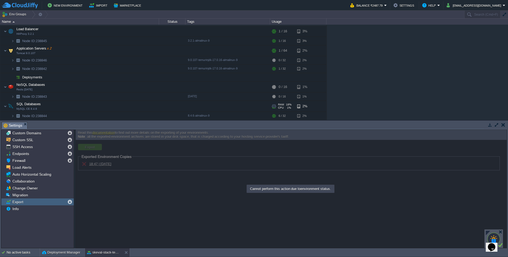
scroll to position [218, 0]
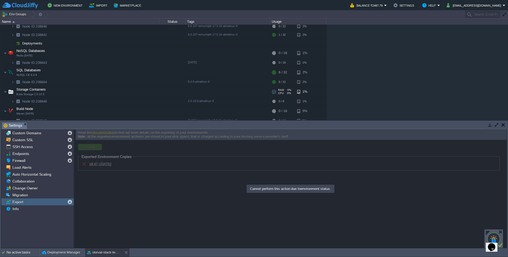
click at [105, 92] on td "Storage Containers Extra Storage 2.0-10.5" at bounding box center [79, 91] width 159 height 11
click at [98, 91] on td "Storage Containers Extra Storage 2.0-10.5" at bounding box center [79, 91] width 159 height 11
click at [106, 102] on td "Node ID: 238848" at bounding box center [79, 101] width 159 height 8
click at [502, 127] on button "button" at bounding box center [504, 124] width 4 height 5
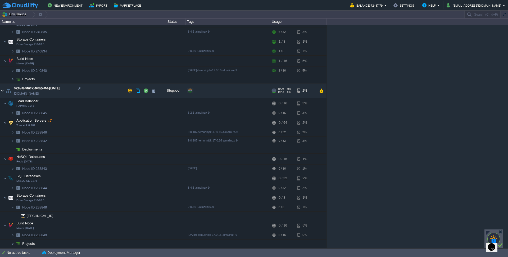
click at [2, 90] on img at bounding box center [2, 90] width 4 height 14
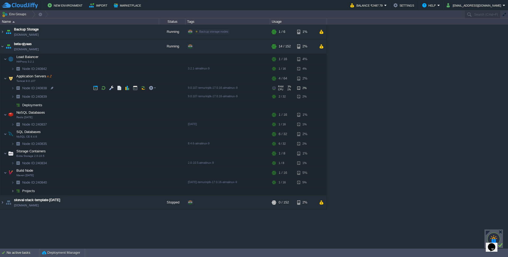
scroll to position [0, 0]
click at [209, 47] on div "+ Add to Env Group" at bounding box center [208, 46] width 27 height 5
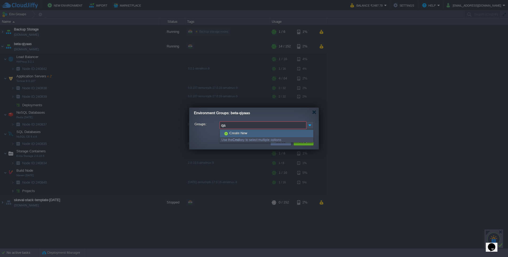
click at [238, 134] on span "Create New" at bounding box center [238, 133] width 19 height 5
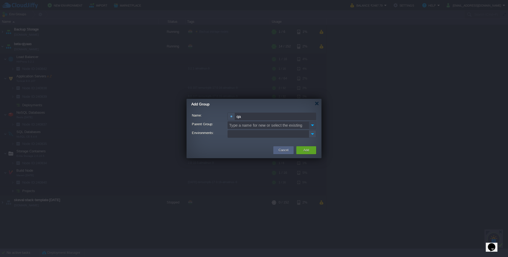
click at [312, 125] on img at bounding box center [312, 125] width 7 height 8
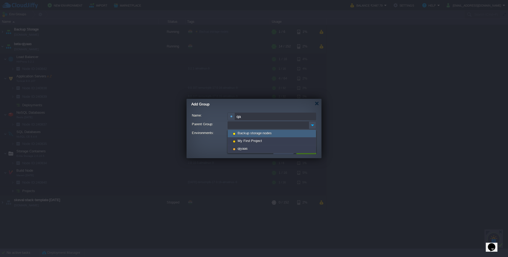
click at [276, 107] on div "Add Group" at bounding box center [256, 104] width 130 height 11
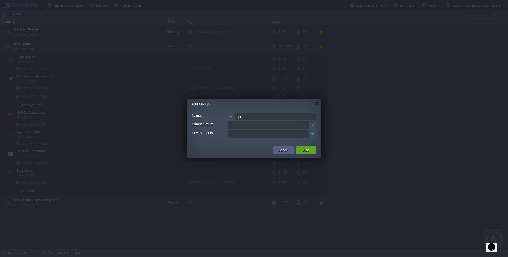
click at [308, 125] on input "Parent Group:" at bounding box center [268, 125] width 81 height 8
click at [312, 125] on img at bounding box center [312, 125] width 7 height 8
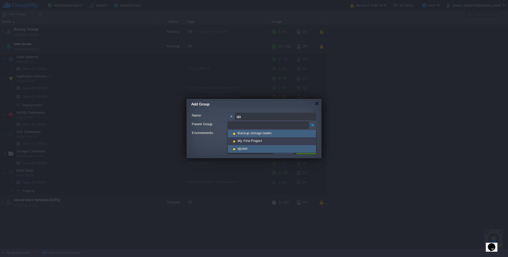
click at [252, 148] on div "qiyaas" at bounding box center [272, 149] width 88 height 8
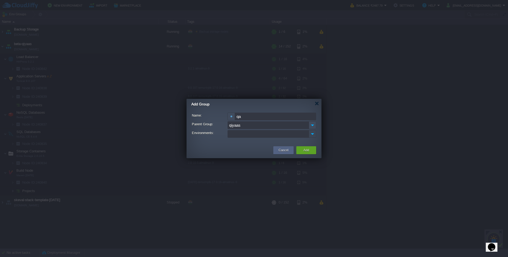
click at [315, 136] on img at bounding box center [312, 133] width 7 height 7
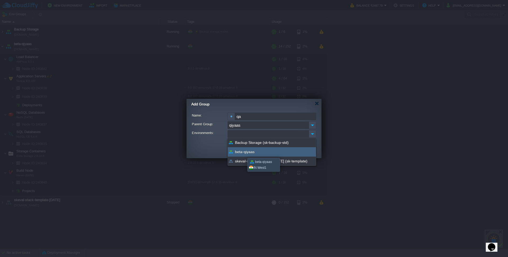
click at [244, 153] on span "beta-qiyaas" at bounding box center [245, 151] width 20 height 5
click at [202, 142] on div "Owner: Me (abuhaadiyaa@gmail.com) Name: qa Parent Group: qiyaas Environments: b…" at bounding box center [254, 127] width 135 height 34
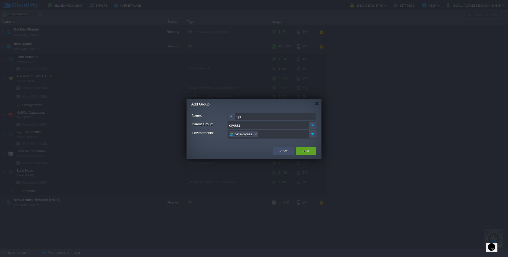
click at [283, 151] on button "Cancel" at bounding box center [284, 150] width 10 height 5
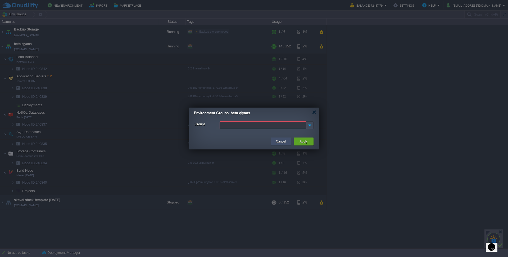
click at [280, 143] on button "Cancel" at bounding box center [281, 141] width 10 height 5
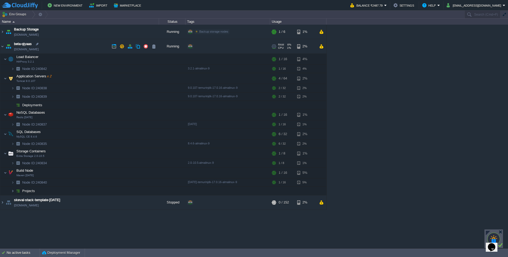
click at [195, 46] on div "+ Add to Env Group" at bounding box center [208, 46] width 27 height 5
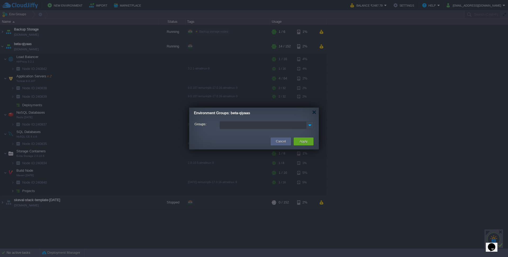
click at [309, 125] on img at bounding box center [310, 125] width 7 height 7
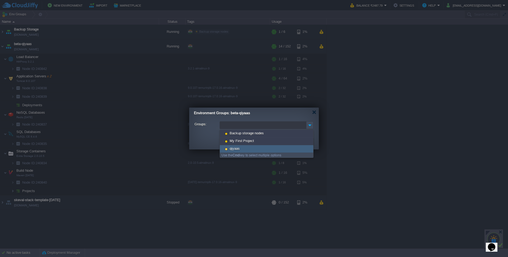
click at [244, 147] on div "qiyaas" at bounding box center [266, 149] width 93 height 8
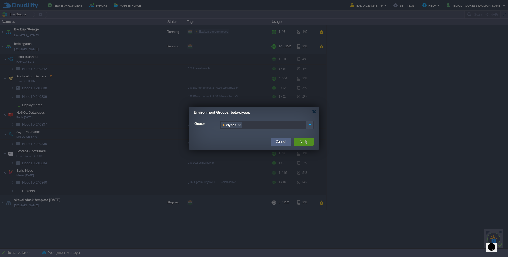
click at [304, 141] on button "Apply" at bounding box center [304, 141] width 8 height 5
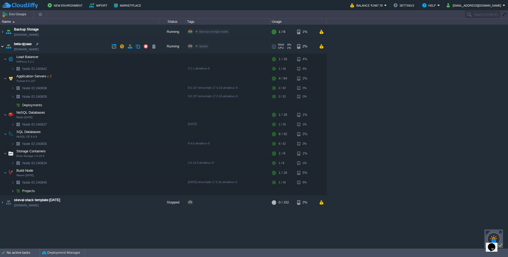
click at [2, 45] on img at bounding box center [2, 46] width 4 height 14
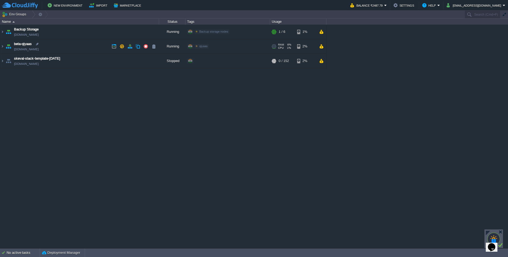
click at [200, 45] on span "qiyaas" at bounding box center [203, 45] width 8 height 3
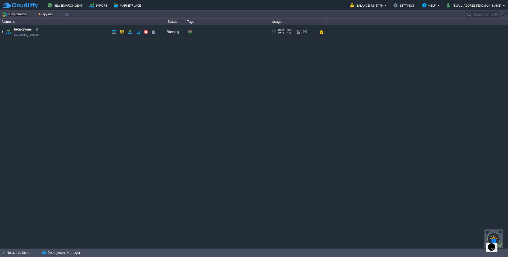
click at [2, 32] on img at bounding box center [2, 32] width 4 height 14
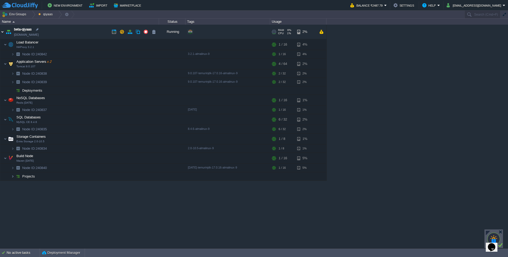
click at [2, 32] on img at bounding box center [2, 32] width 4 height 14
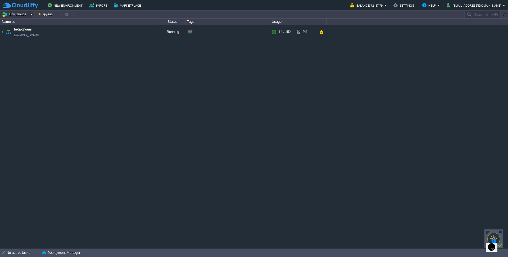
click at [20, 15] on button "Env Groups" at bounding box center [15, 14] width 26 height 7
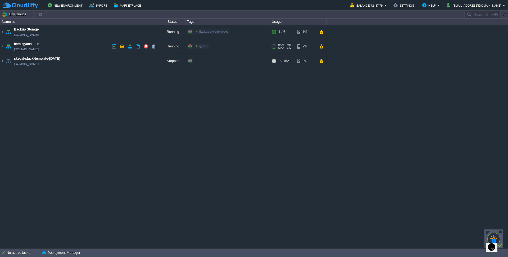
click at [200, 47] on span "qiyaas" at bounding box center [203, 45] width 8 height 3
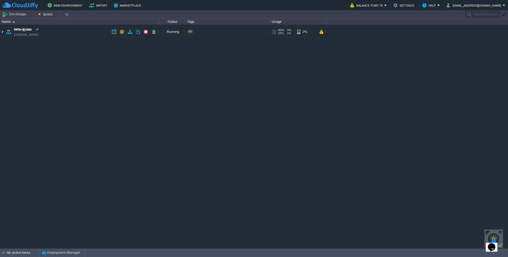
click at [3, 32] on img at bounding box center [2, 32] width 4 height 14
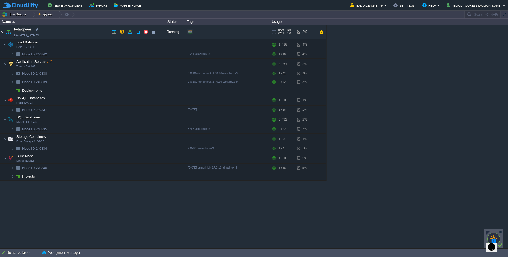
click at [3, 32] on img at bounding box center [2, 32] width 4 height 14
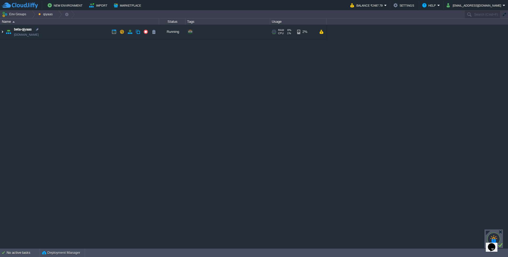
click at [3, 32] on img at bounding box center [2, 32] width 4 height 14
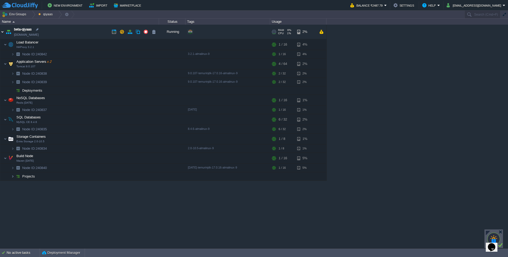
click at [3, 32] on img at bounding box center [2, 32] width 4 height 14
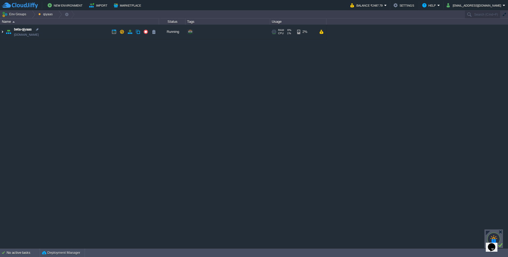
click at [3, 32] on img at bounding box center [2, 32] width 4 height 14
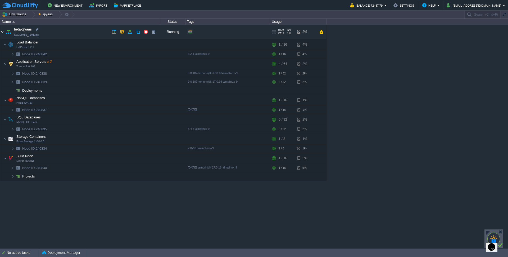
click at [3, 32] on img at bounding box center [2, 32] width 4 height 14
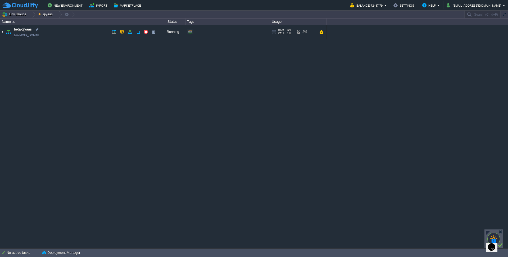
click at [3, 32] on img at bounding box center [2, 32] width 4 height 14
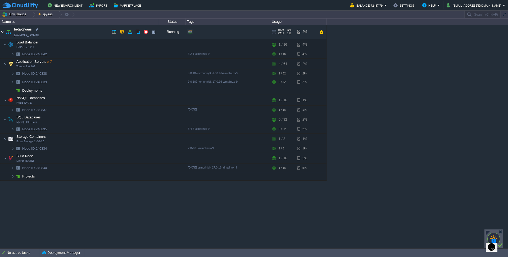
click at [3, 32] on img at bounding box center [2, 32] width 4 height 14
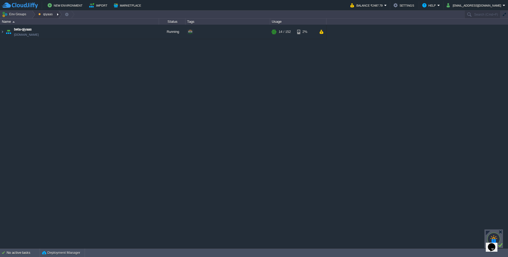
click at [47, 16] on button "qiyaas" at bounding box center [46, 14] width 16 height 7
click at [49, 29] on link "Edit" at bounding box center [50, 29] width 28 height 6
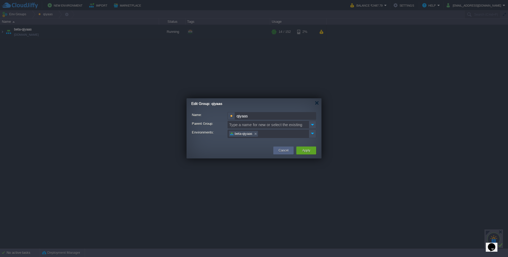
click at [244, 116] on input "qiyaas" at bounding box center [275, 116] width 81 height 8
click at [317, 102] on div at bounding box center [317, 103] width 4 height 4
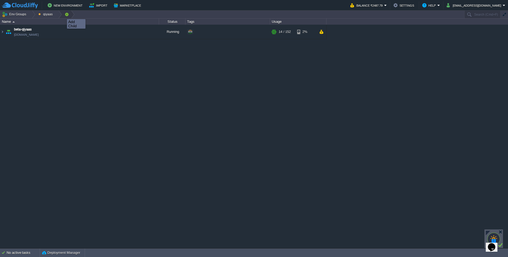
click at [64, 14] on button "button" at bounding box center [66, 14] width 5 height 7
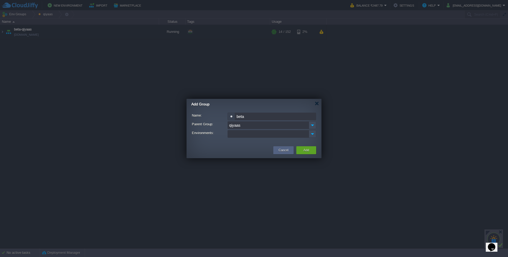
click at [233, 117] on div at bounding box center [231, 117] width 7 height 8
click at [250, 105] on div "Add Group" at bounding box center [256, 104] width 130 height 11
click at [312, 152] on div "Add" at bounding box center [306, 150] width 12 height 8
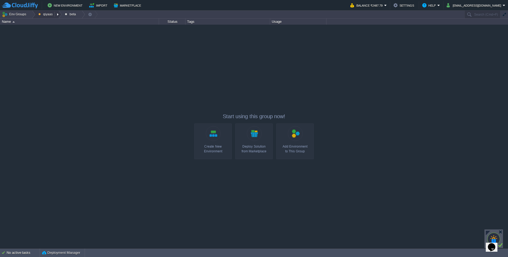
click at [45, 12] on button "qiyaas" at bounding box center [46, 14] width 16 height 7
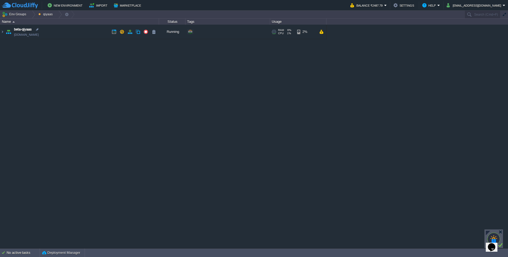
click at [193, 31] on div at bounding box center [190, 31] width 6 height 5
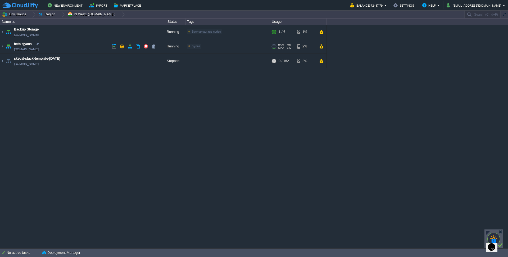
click at [210, 48] on div "Edit" at bounding box center [208, 46] width 10 height 5
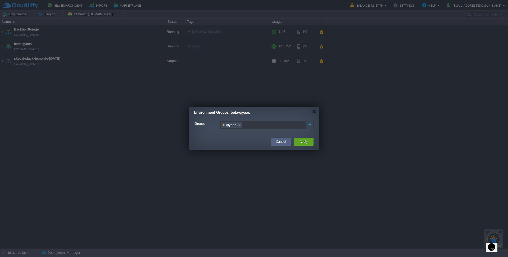
click at [313, 125] on img at bounding box center [310, 124] width 7 height 7
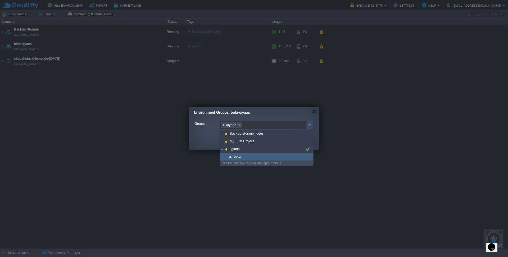
click at [239, 158] on span "beta" at bounding box center [237, 156] width 8 height 5
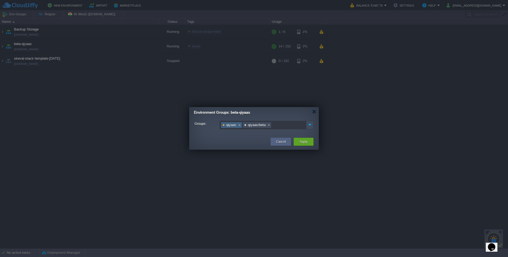
click at [239, 124] on link at bounding box center [239, 124] width 5 height 5
click at [300, 141] on button "Apply" at bounding box center [304, 141] width 8 height 5
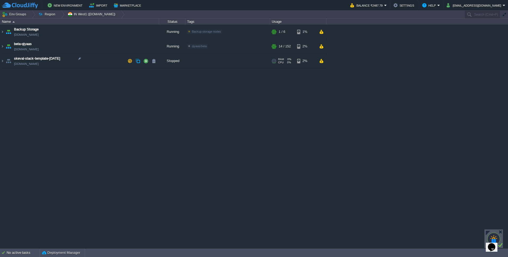
click at [196, 61] on div "+ Add to Env Group" at bounding box center [200, 61] width 27 height 5
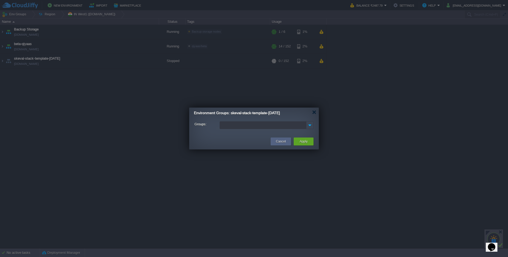
click at [311, 125] on img at bounding box center [310, 125] width 7 height 7
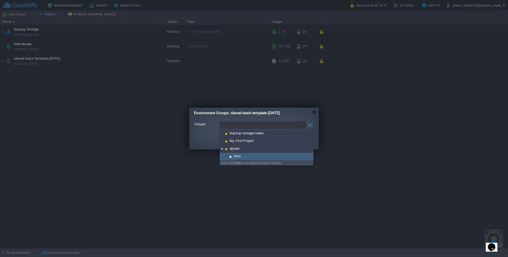
click at [236, 155] on span "beta" at bounding box center [237, 156] width 8 height 5
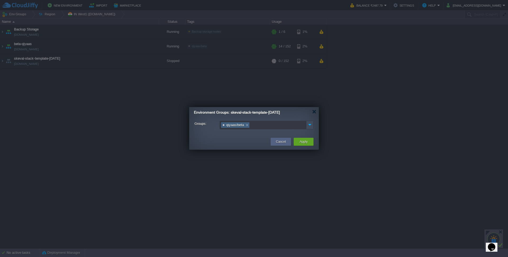
click at [247, 125] on link at bounding box center [247, 124] width 5 height 5
click at [236, 125] on ul at bounding box center [263, 124] width 86 height 7
click at [229, 131] on span "Create New" at bounding box center [238, 132] width 19 height 5
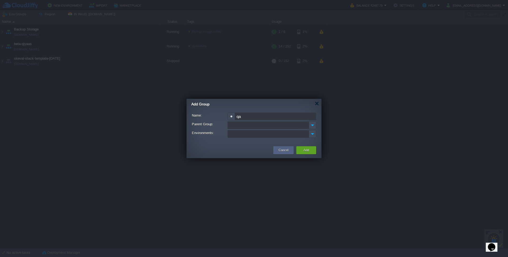
click at [246, 128] on input "Parent Group:" at bounding box center [268, 125] width 81 height 8
click at [310, 126] on img at bounding box center [312, 125] width 7 height 8
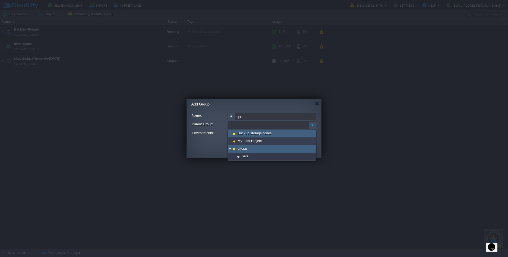
click at [245, 151] on div "qiyaas" at bounding box center [272, 149] width 88 height 8
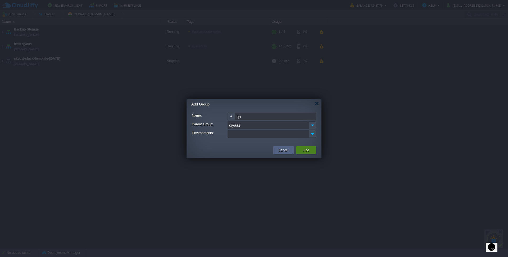
click at [305, 150] on button "Add" at bounding box center [307, 149] width 6 height 5
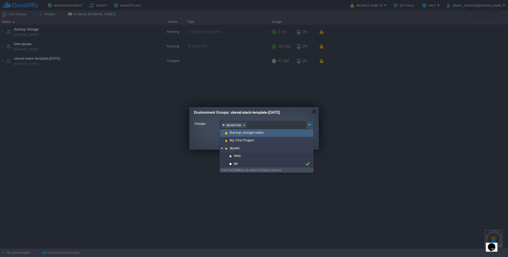
click at [271, 116] on div "Environment Groups: skeval-stack-template-2025-aug-10" at bounding box center [256, 112] width 125 height 11
click at [197, 141] on td at bounding box center [231, 142] width 78 height 10
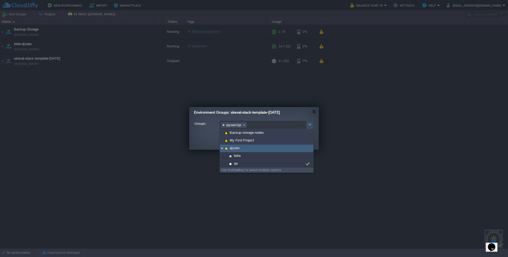
click at [248, 147] on div "qiyaas" at bounding box center [266, 149] width 93 height 8
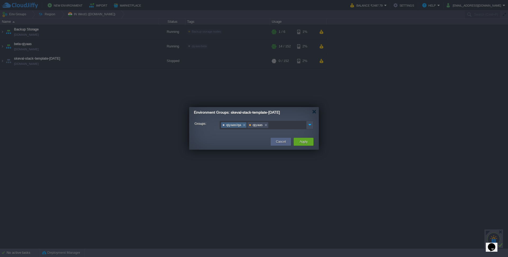
click at [244, 125] on link at bounding box center [244, 124] width 5 height 5
click at [301, 140] on button "Apply" at bounding box center [304, 141] width 8 height 5
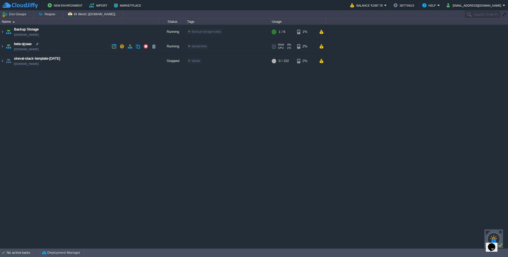
click at [199, 44] on span "qiyaas/beta" at bounding box center [199, 45] width 15 height 3
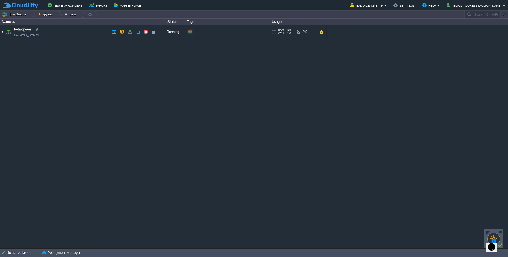
click at [2, 31] on img at bounding box center [2, 32] width 4 height 14
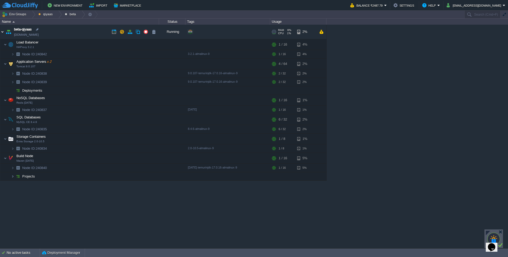
click at [2, 31] on img at bounding box center [2, 32] width 4 height 14
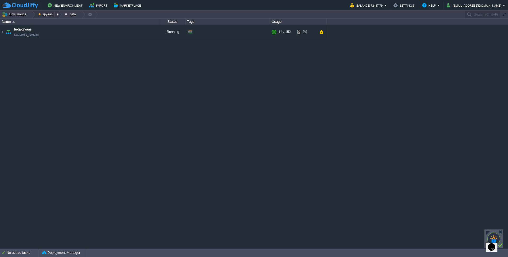
click at [44, 17] on button "qiyaas" at bounding box center [46, 14] width 16 height 7
click at [2, 32] on img at bounding box center [2, 32] width 4 height 14
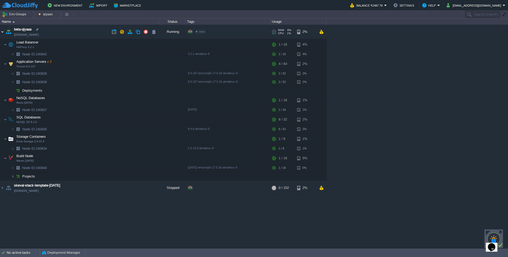
click at [2, 32] on img at bounding box center [2, 32] width 4 height 14
